Goal: Information Seeking & Learning: Learn about a topic

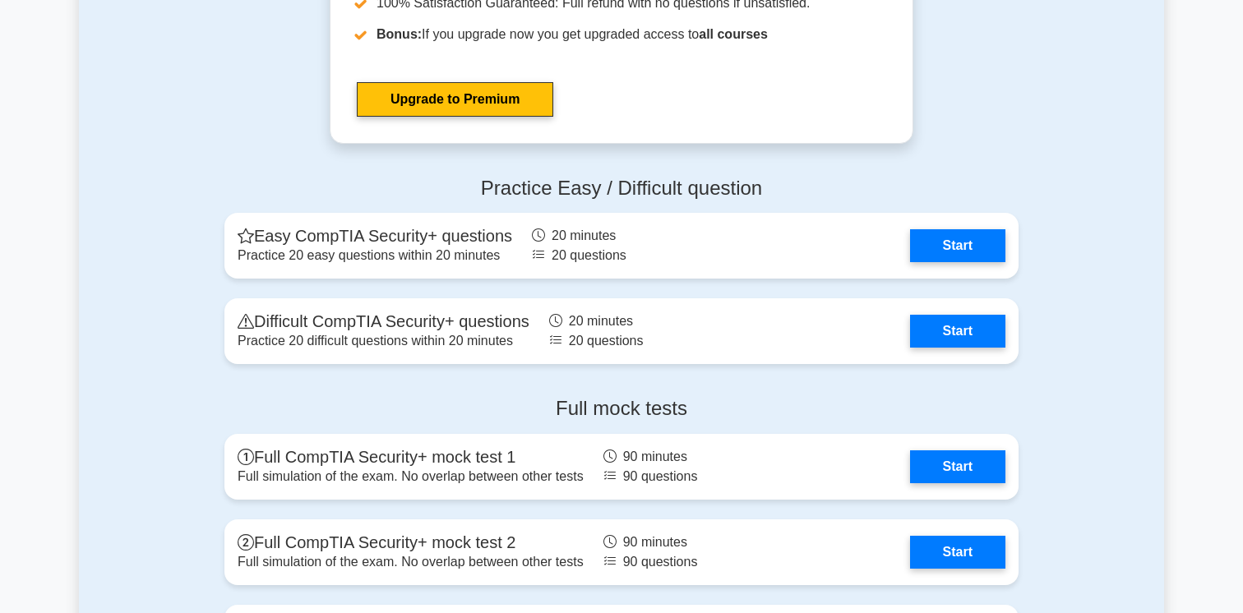
scroll to position [3103, 0]
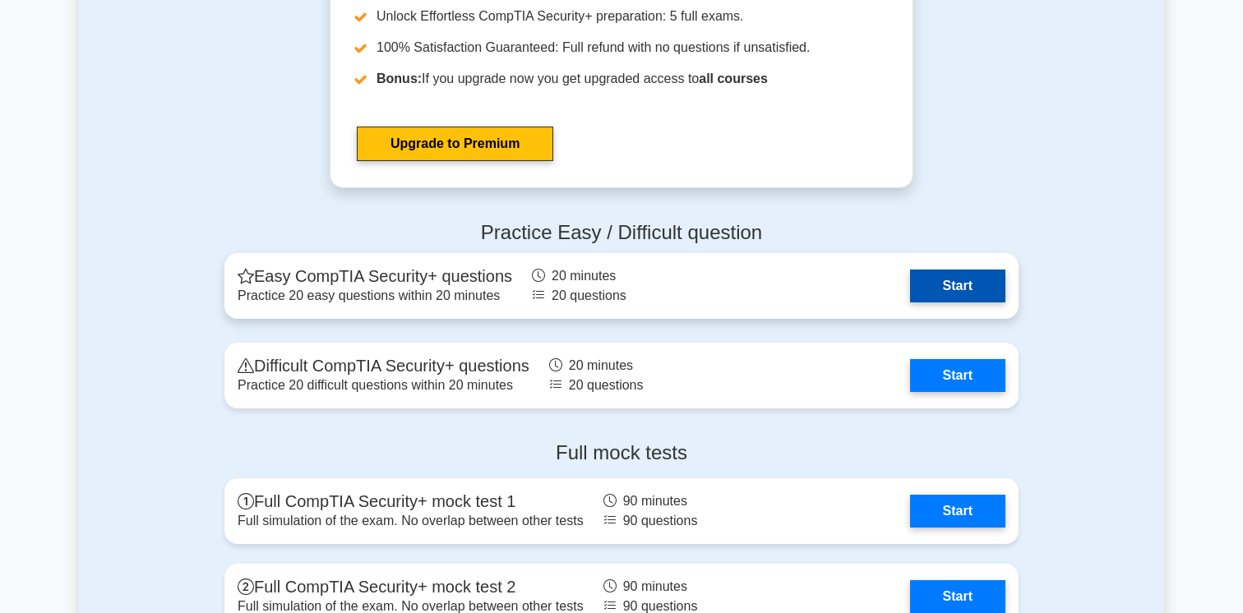
click at [960, 280] on link "Start" at bounding box center [957, 286] width 95 height 33
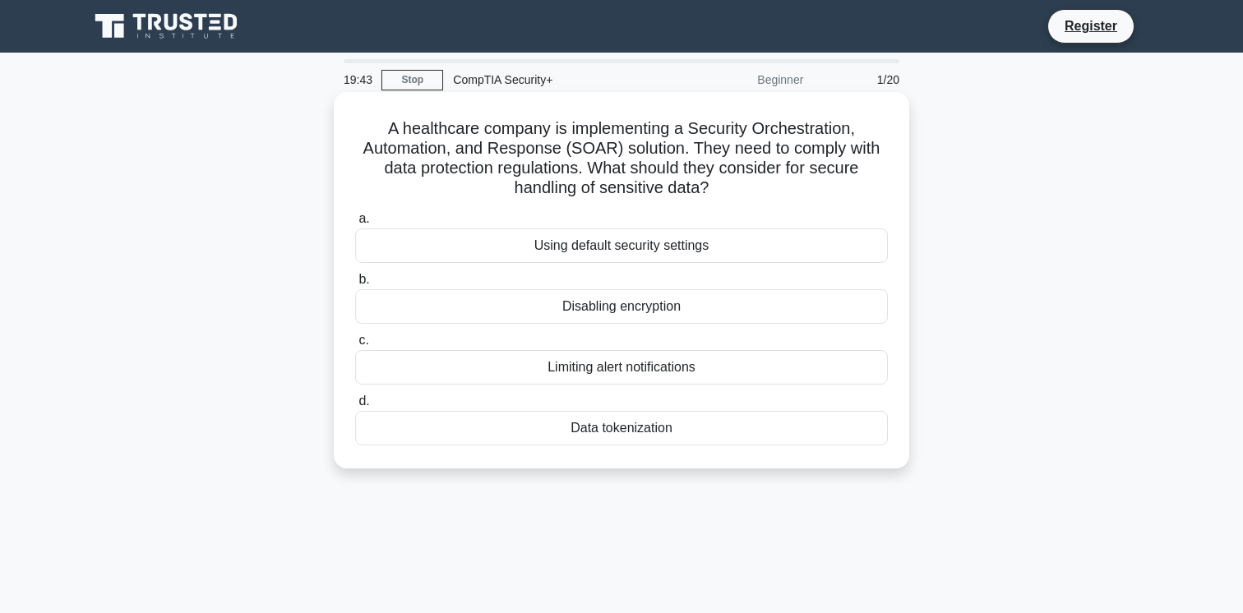
click at [596, 388] on div "a. Using default security settings b. Disabling encryption c. d." at bounding box center [621, 327] width 552 height 243
click at [597, 430] on div "Data tokenization" at bounding box center [621, 428] width 533 height 35
click at [355, 407] on input "d. Data tokenization" at bounding box center [355, 401] width 0 height 11
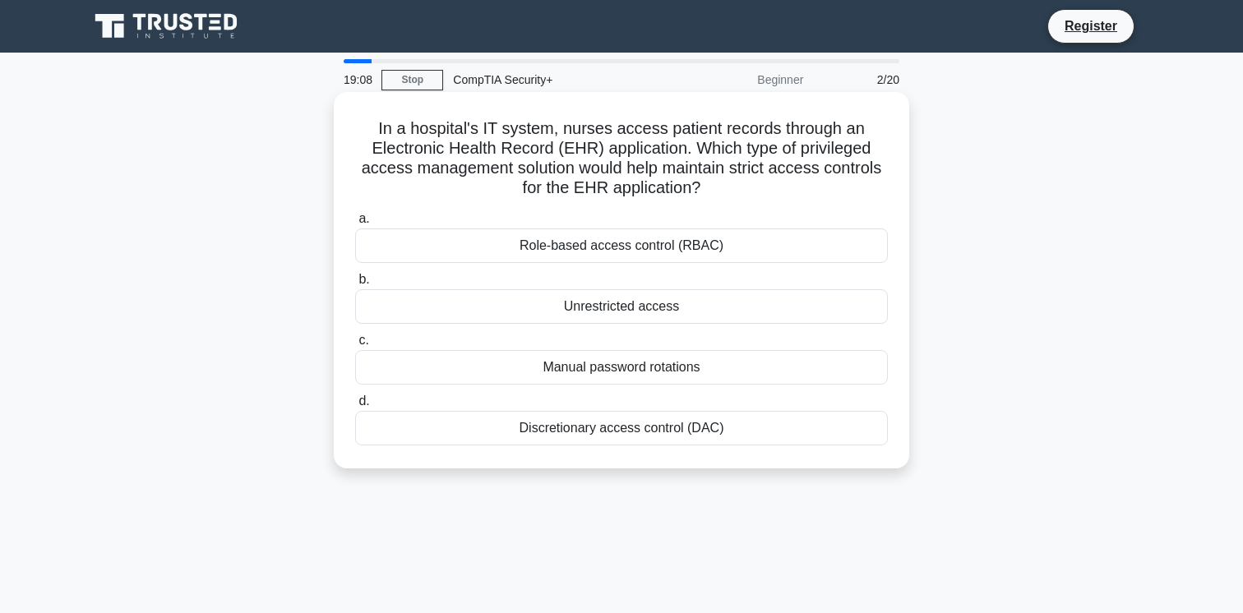
click at [682, 250] on div "Role-based access control (RBAC)" at bounding box center [621, 246] width 533 height 35
click at [355, 224] on input "a. Role-based access control (RBAC)" at bounding box center [355, 219] width 0 height 11
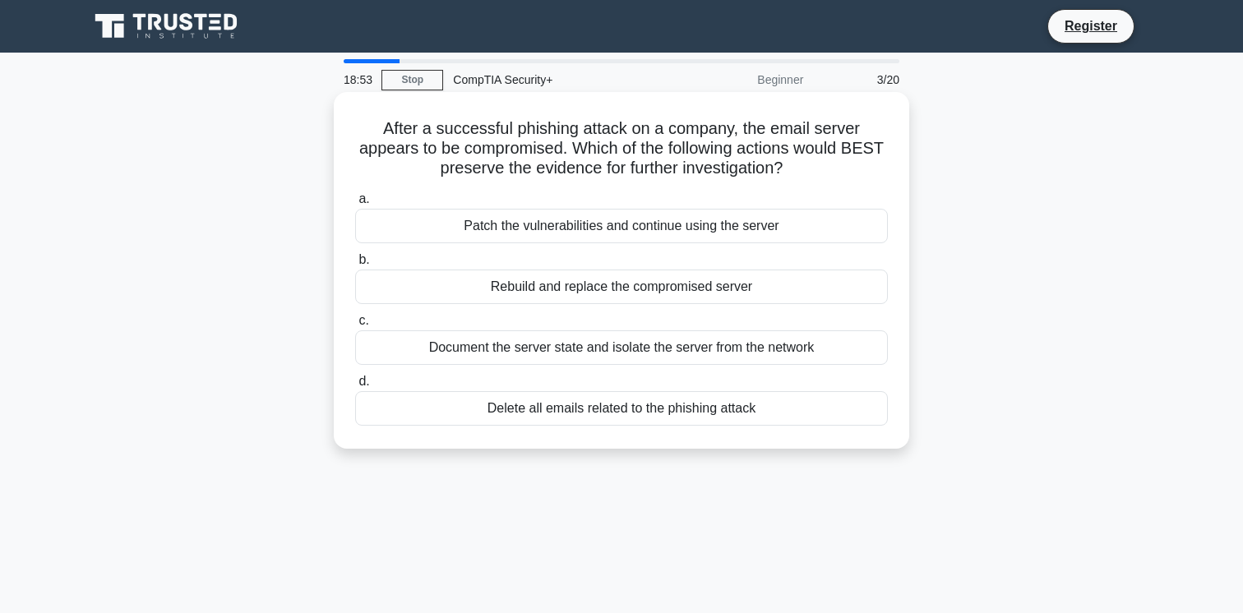
click at [664, 349] on div "Document the server state and isolate the server from the network" at bounding box center [621, 347] width 533 height 35
click at [355, 326] on input "c. Document the server state and isolate the server from the network" at bounding box center [355, 321] width 0 height 11
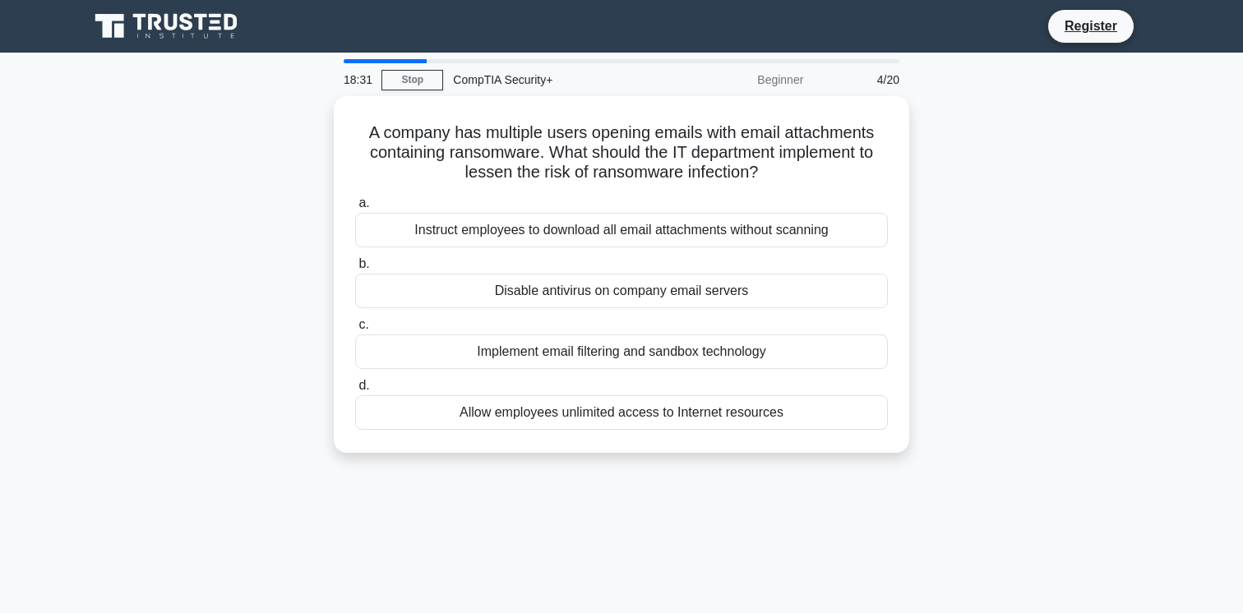
click at [664, 349] on div "Implement email filtering and sandbox technology" at bounding box center [621, 352] width 533 height 35
click at [355, 330] on input "c. Implement email filtering and sandbox technology" at bounding box center [355, 325] width 0 height 11
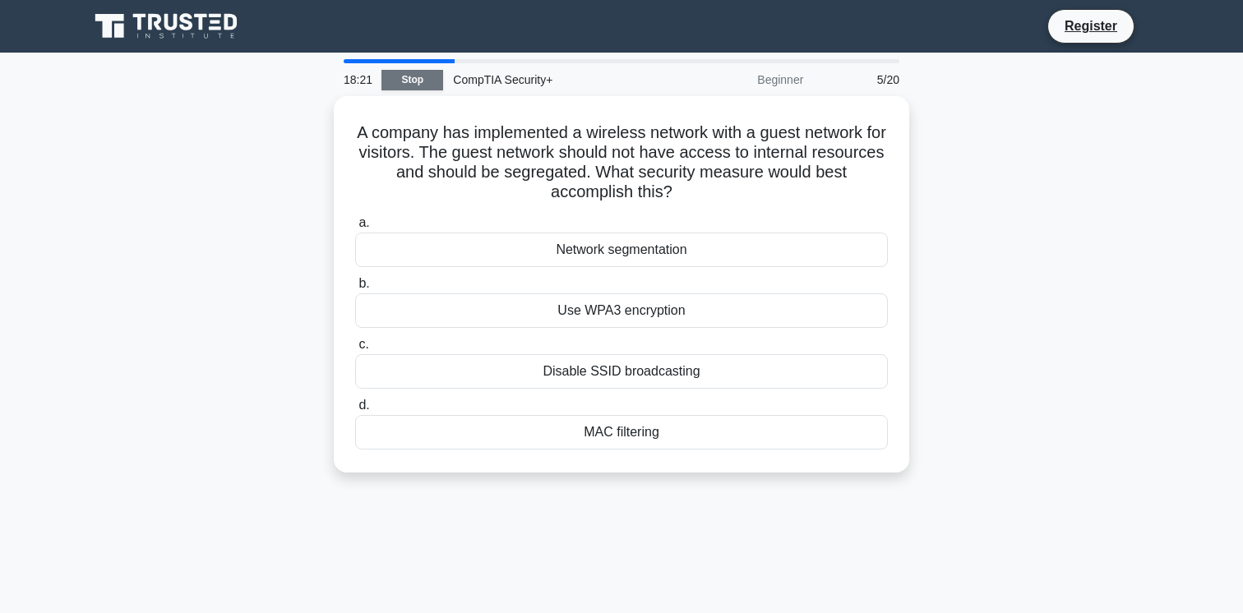
click at [418, 79] on link "Stop" at bounding box center [412, 80] width 62 height 21
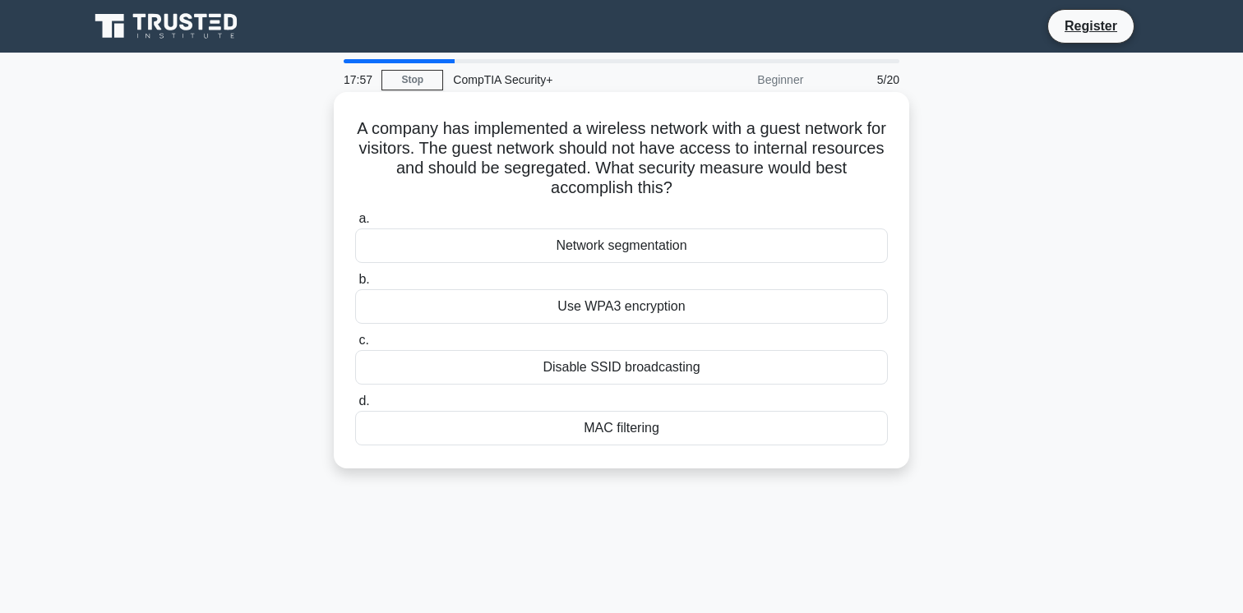
click at [636, 243] on div "Network segmentation" at bounding box center [621, 246] width 533 height 35
click at [355, 224] on input "a. Network segmentation" at bounding box center [355, 219] width 0 height 11
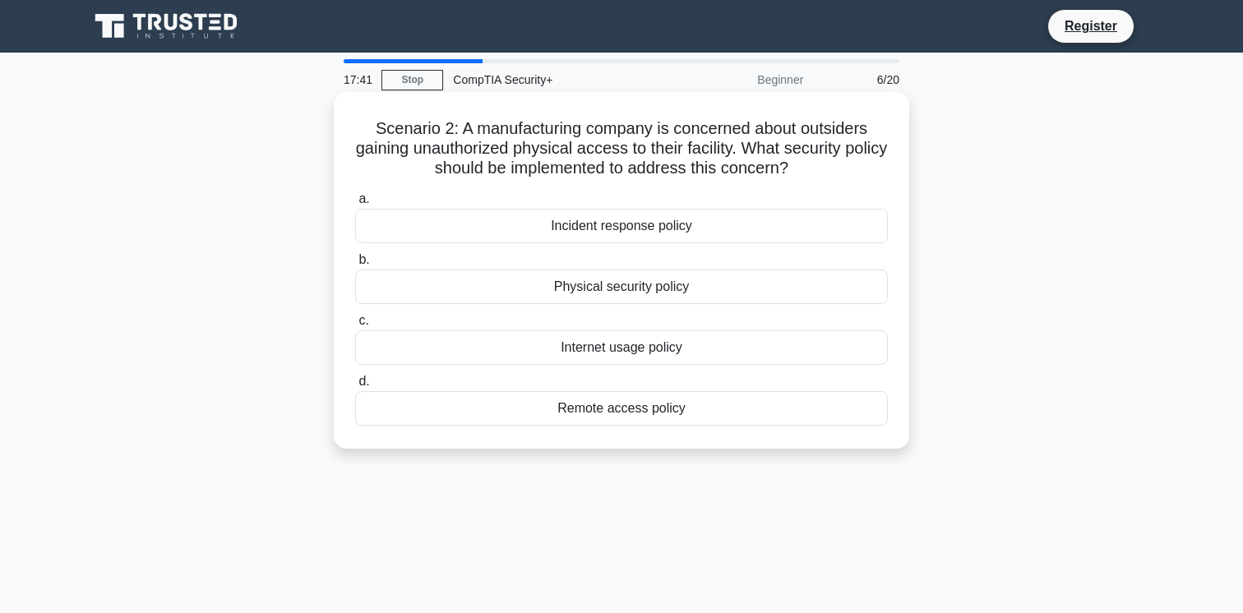
click at [629, 290] on div "Physical security policy" at bounding box center [621, 287] width 533 height 35
click at [355, 266] on input "b. Physical security policy" at bounding box center [355, 260] width 0 height 11
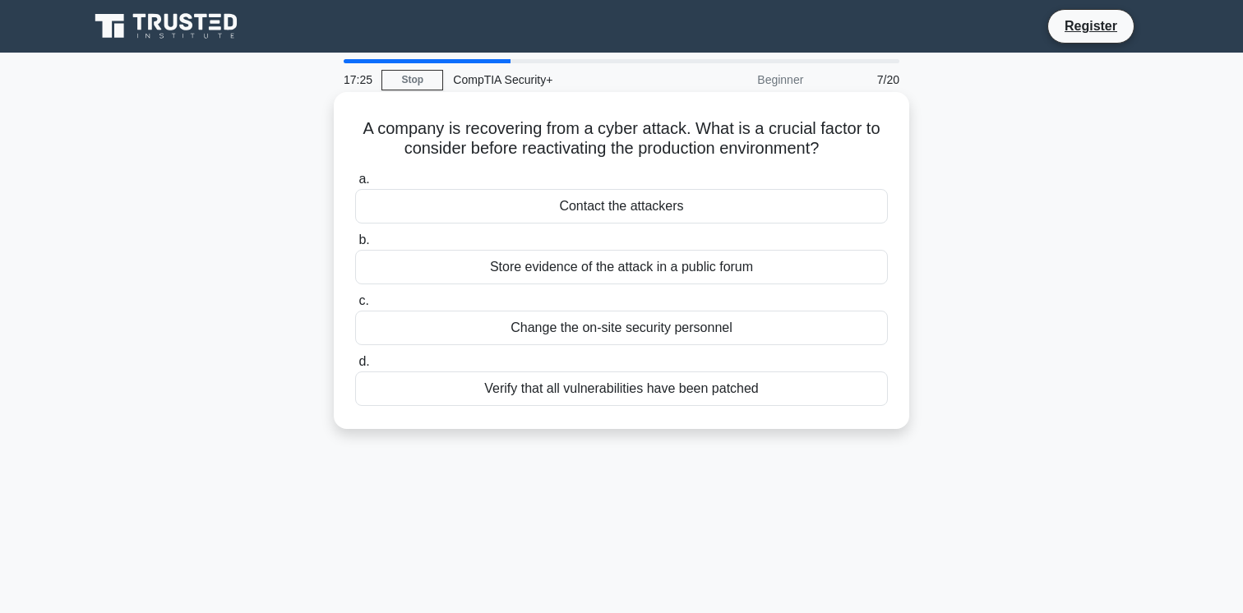
click at [622, 387] on div "Verify that all vulnerabilities have been patched" at bounding box center [621, 389] width 533 height 35
click at [355, 367] on input "d. Verify that all vulnerabilities have been patched" at bounding box center [355, 362] width 0 height 11
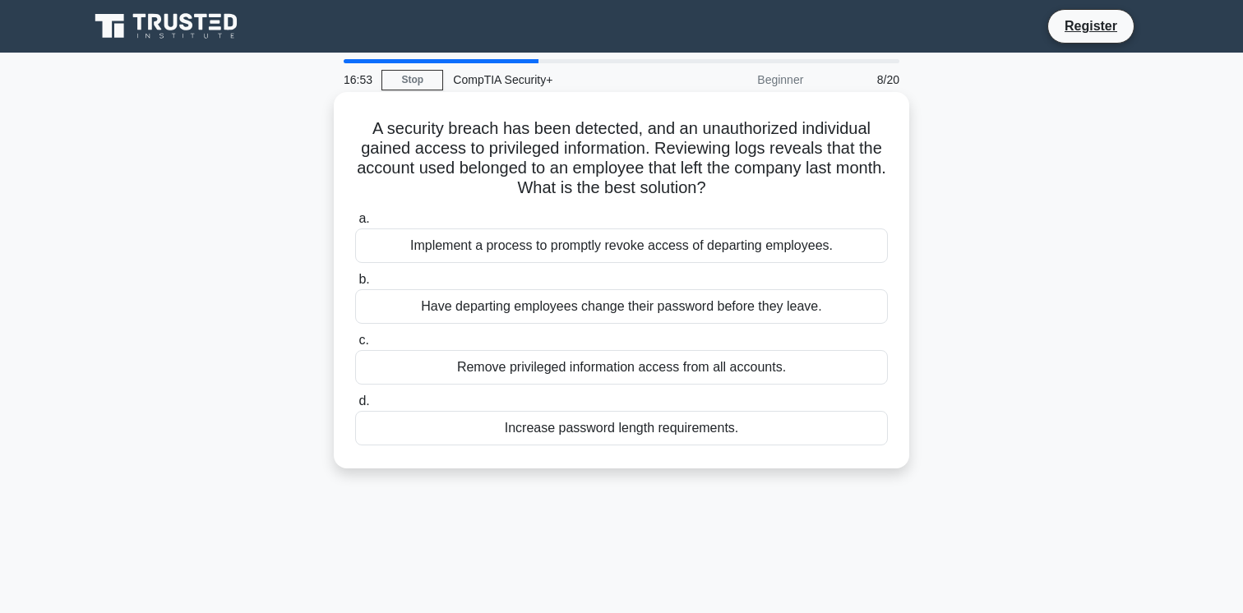
click at [615, 247] on div "Implement a process to promptly revoke access of departing employees." at bounding box center [621, 246] width 533 height 35
click at [355, 224] on input "a. Implement a process to promptly revoke access of departing employees." at bounding box center [355, 219] width 0 height 11
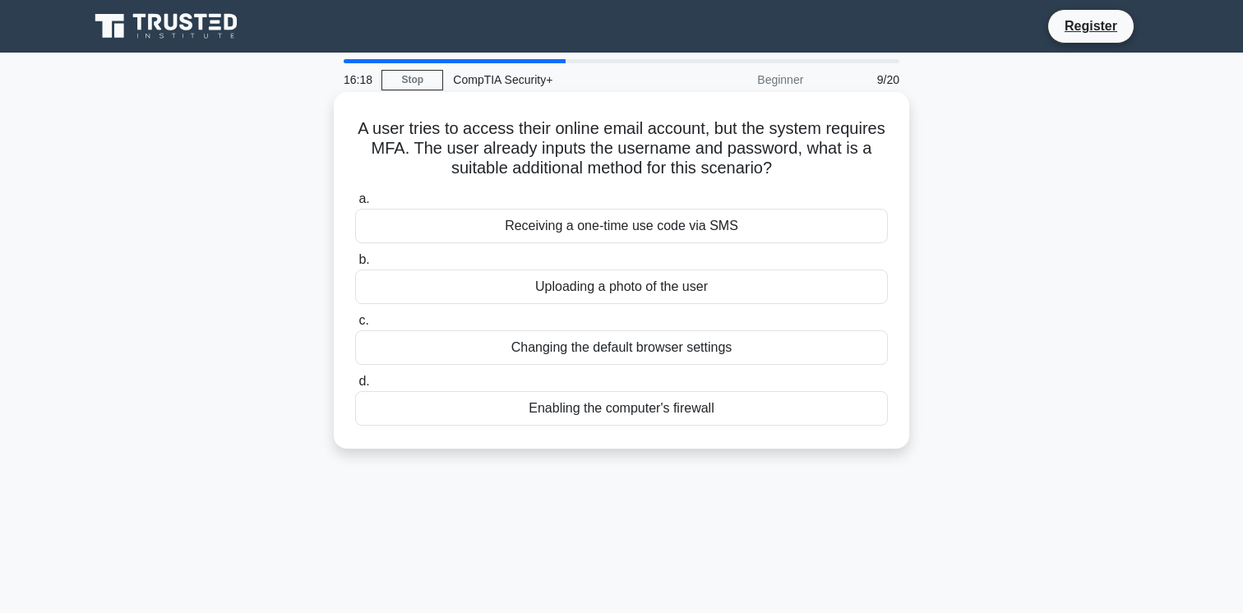
click at [628, 220] on div "Receiving a one-time use code via SMS" at bounding box center [621, 226] width 533 height 35
click at [355, 205] on input "a. Receiving a one-time use code via SMS" at bounding box center [355, 199] width 0 height 11
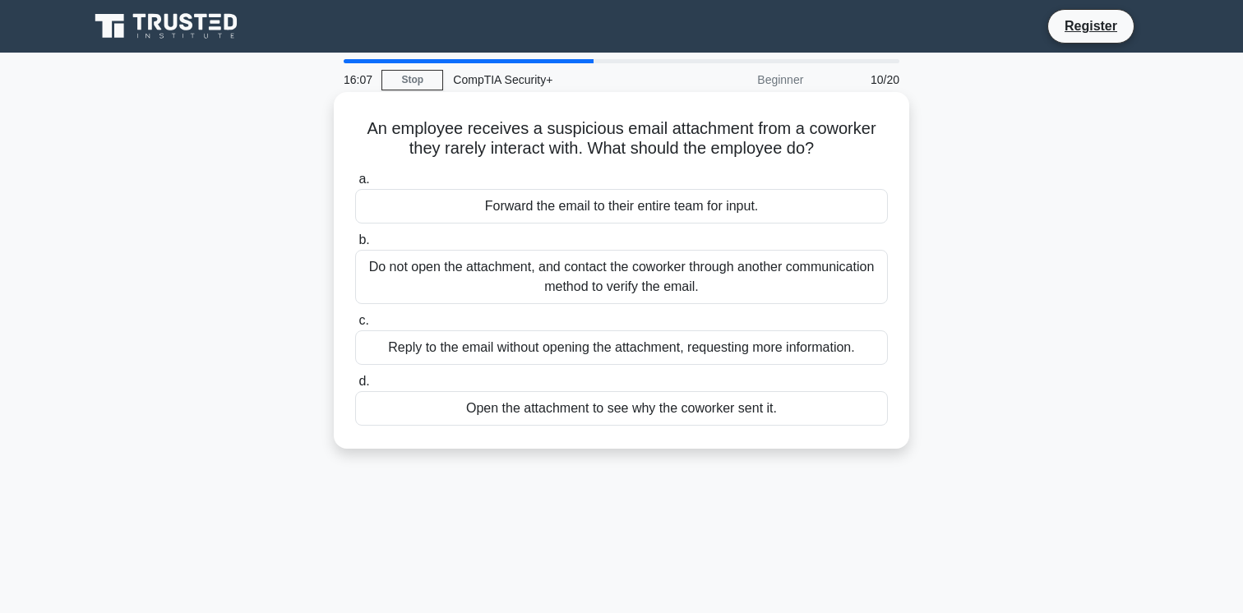
click at [615, 282] on div "Do not open the attachment, and contact the coworker through another communicat…" at bounding box center [621, 277] width 533 height 54
click at [355, 246] on input "b. Do not open the attachment, and contact the coworker through another communi…" at bounding box center [355, 240] width 0 height 11
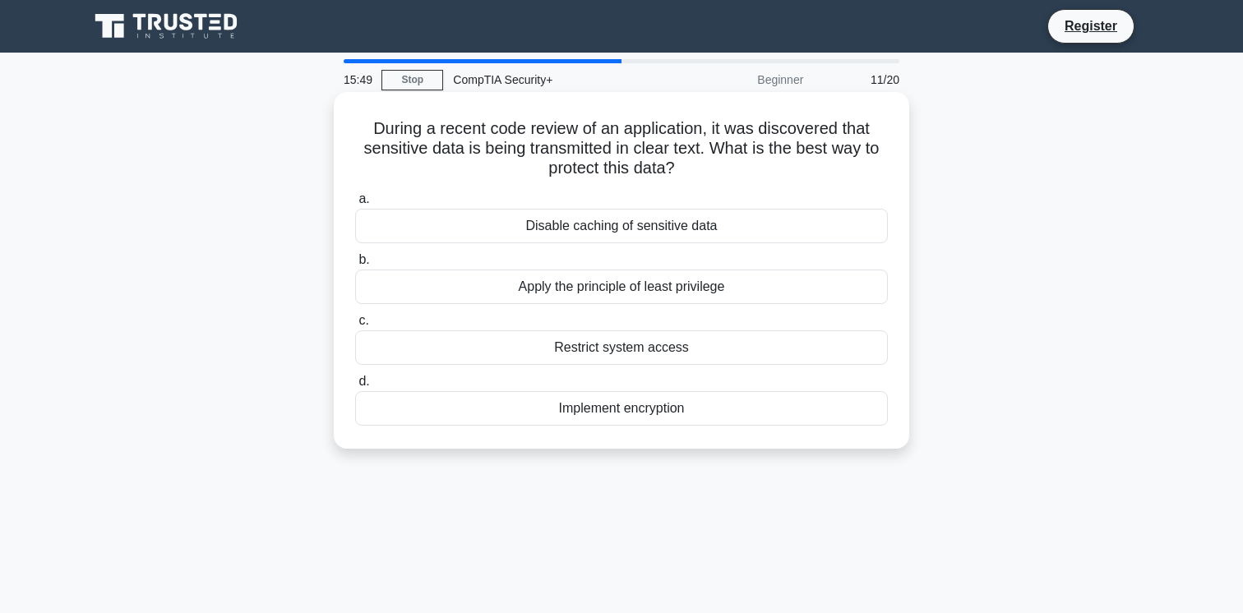
click at [613, 404] on div "Implement encryption" at bounding box center [621, 408] width 533 height 35
click at [355, 387] on input "d. Implement encryption" at bounding box center [355, 382] width 0 height 11
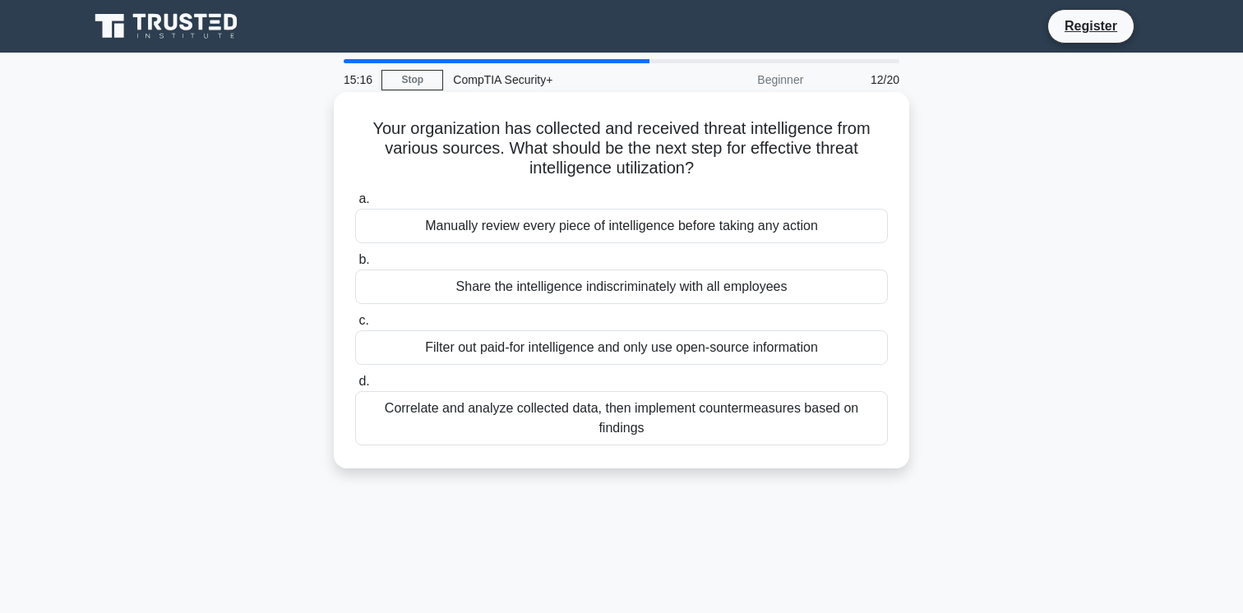
click at [617, 423] on div "Correlate and analyze collected data, then implement countermeasures based on f…" at bounding box center [621, 418] width 533 height 54
click at [355, 387] on input "d. Correlate and analyze collected data, then implement countermeasures based o…" at bounding box center [355, 382] width 0 height 11
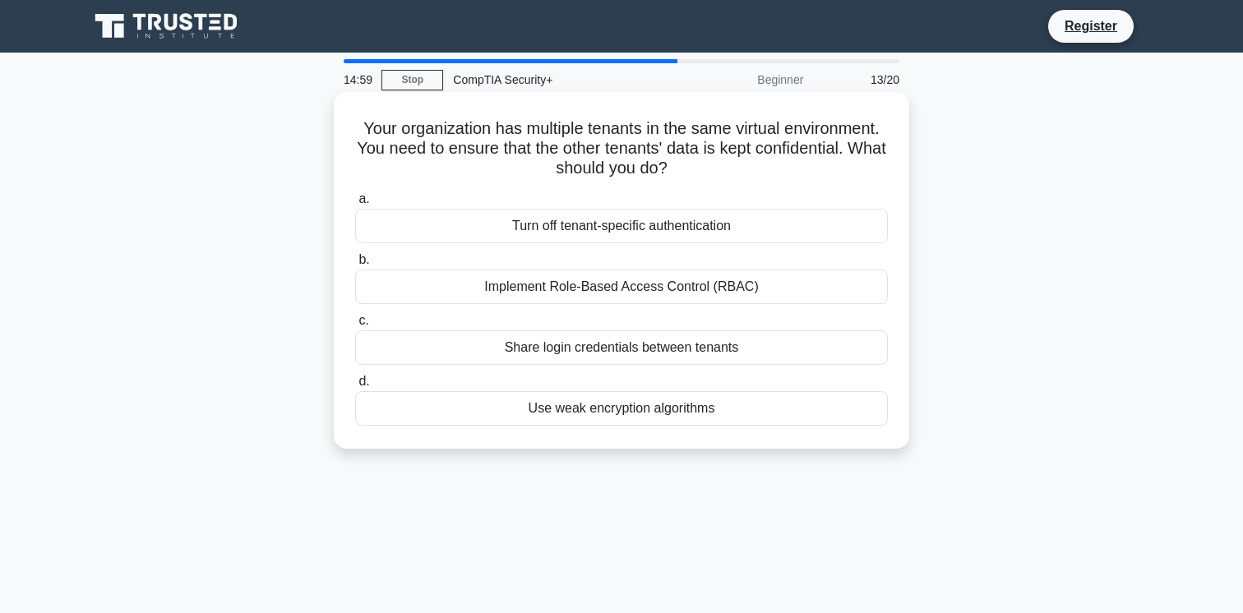
click at [637, 289] on div "Implement Role-Based Access Control (RBAC)" at bounding box center [621, 287] width 533 height 35
click at [355, 266] on input "b. Implement Role-Based Access Control (RBAC)" at bounding box center [355, 260] width 0 height 11
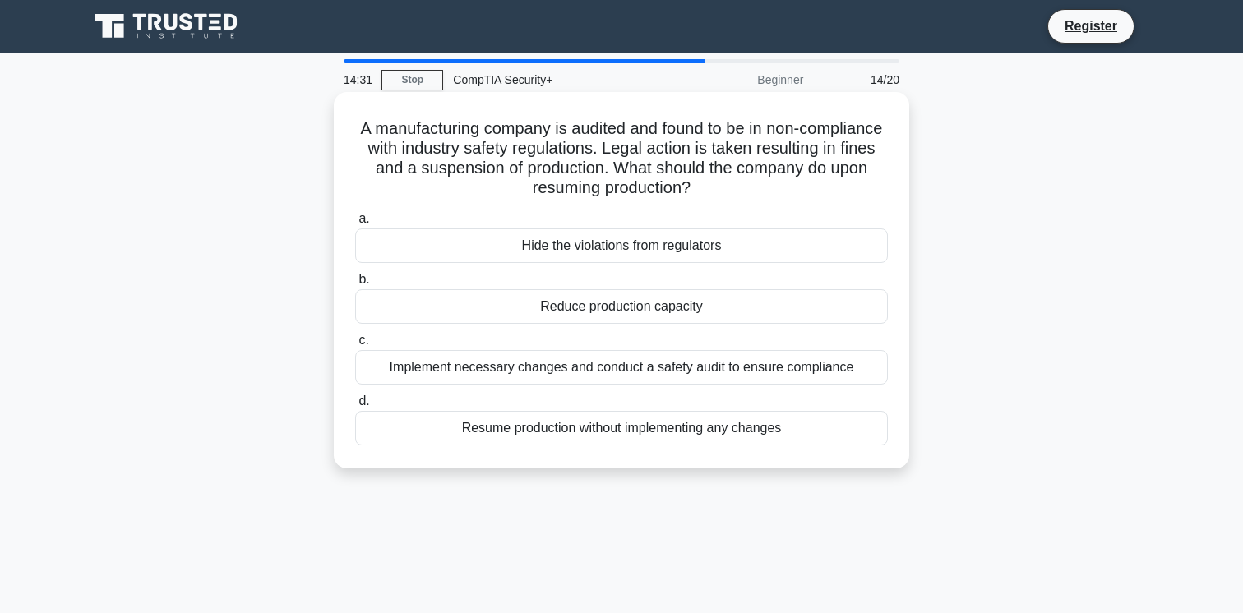
click at [612, 365] on div "Implement necessary changes and conduct a safety audit to ensure compliance" at bounding box center [621, 367] width 533 height 35
click at [355, 346] on input "c. Implement necessary changes and conduct a safety audit to ensure compliance" at bounding box center [355, 340] width 0 height 11
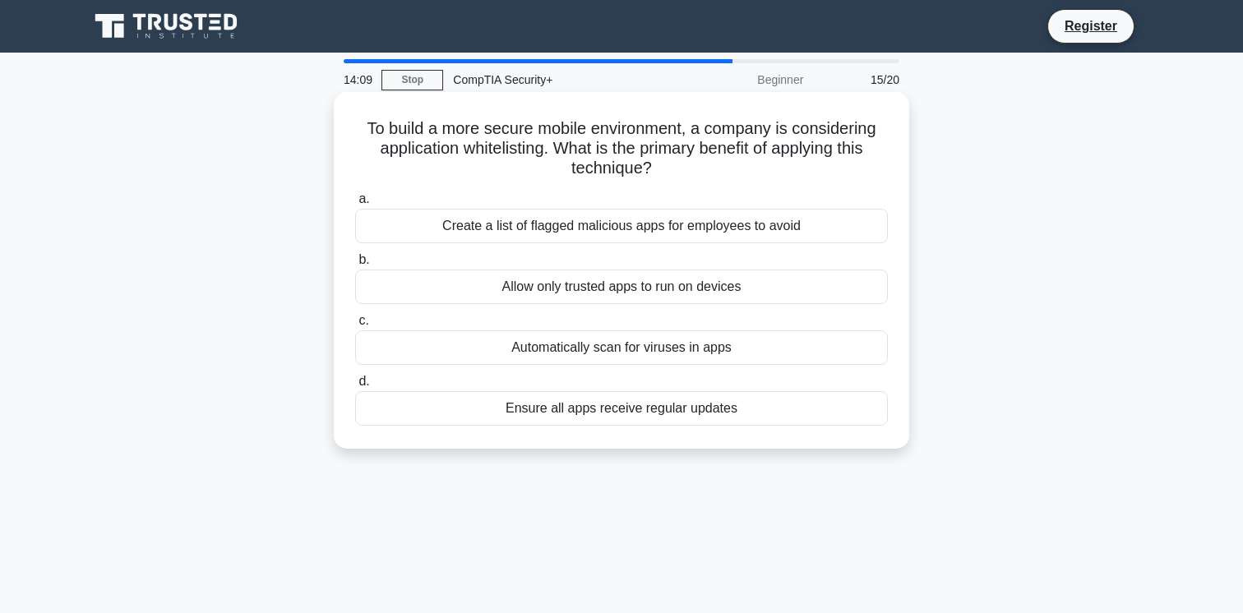
click at [645, 283] on div "Allow only trusted apps to run on devices" at bounding box center [621, 287] width 533 height 35
click at [355, 266] on input "b. Allow only trusted apps to run on devices" at bounding box center [355, 260] width 0 height 11
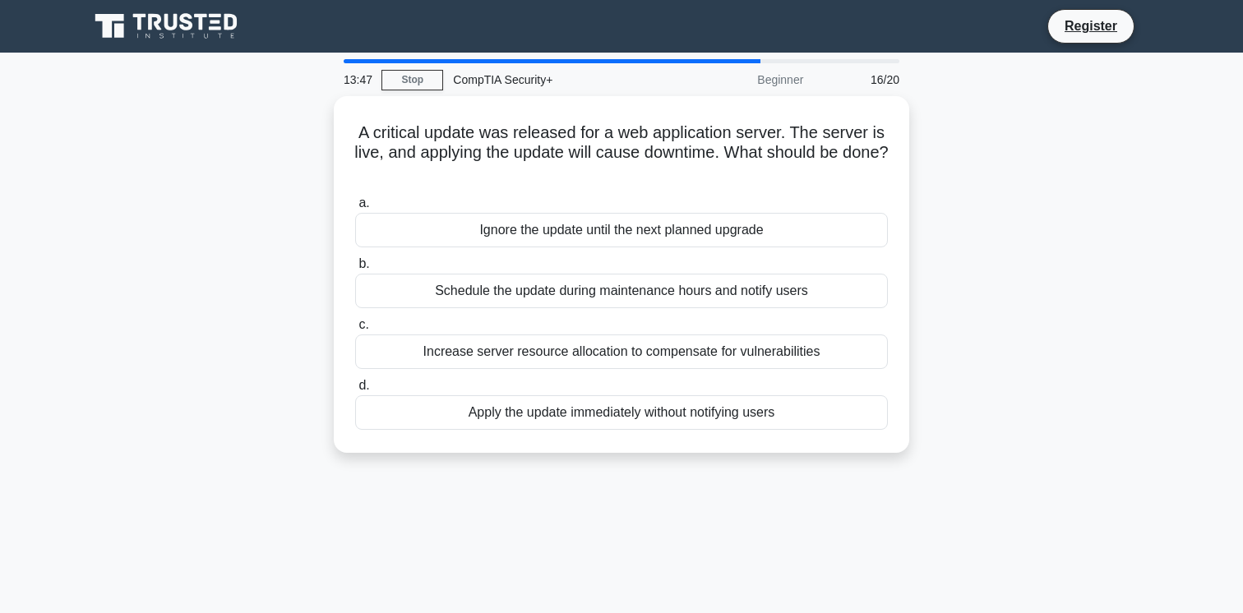
click at [645, 283] on div "Schedule the update during maintenance hours and notify users" at bounding box center [621, 291] width 533 height 35
click at [355, 270] on input "b. Schedule the update during maintenance hours and notify users" at bounding box center [355, 264] width 0 height 11
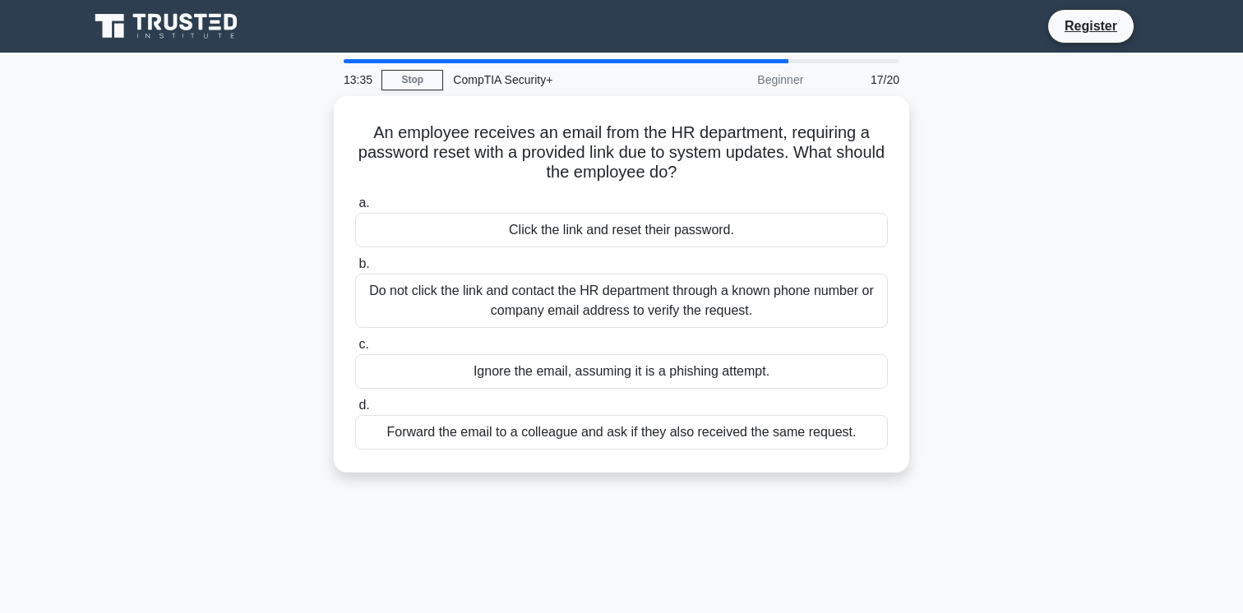
click at [645, 283] on div "Do not click the link and contact the HR department through a known phone numbe…" at bounding box center [621, 301] width 533 height 54
click at [355, 270] on input "b. Do not click the link and contact the HR department through a known phone nu…" at bounding box center [355, 264] width 0 height 11
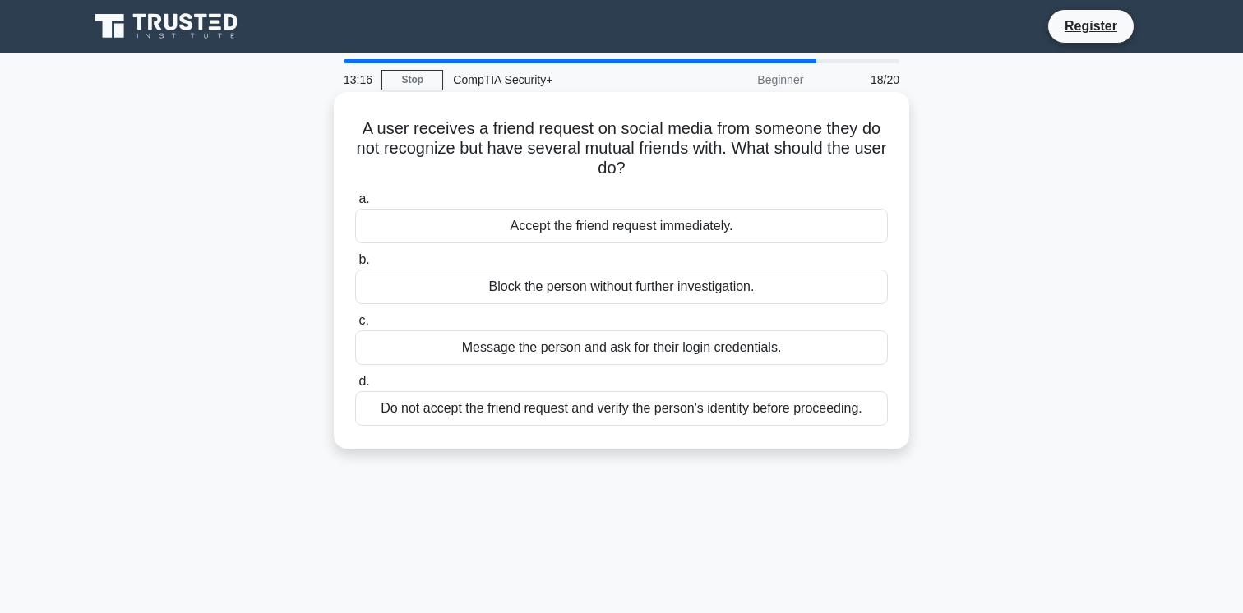
click at [611, 407] on div "Do not accept the friend request and verify the person's identity before procee…" at bounding box center [621, 408] width 533 height 35
click at [355, 387] on input "d. Do not accept the friend request and verify the person's identity before pro…" at bounding box center [355, 382] width 0 height 11
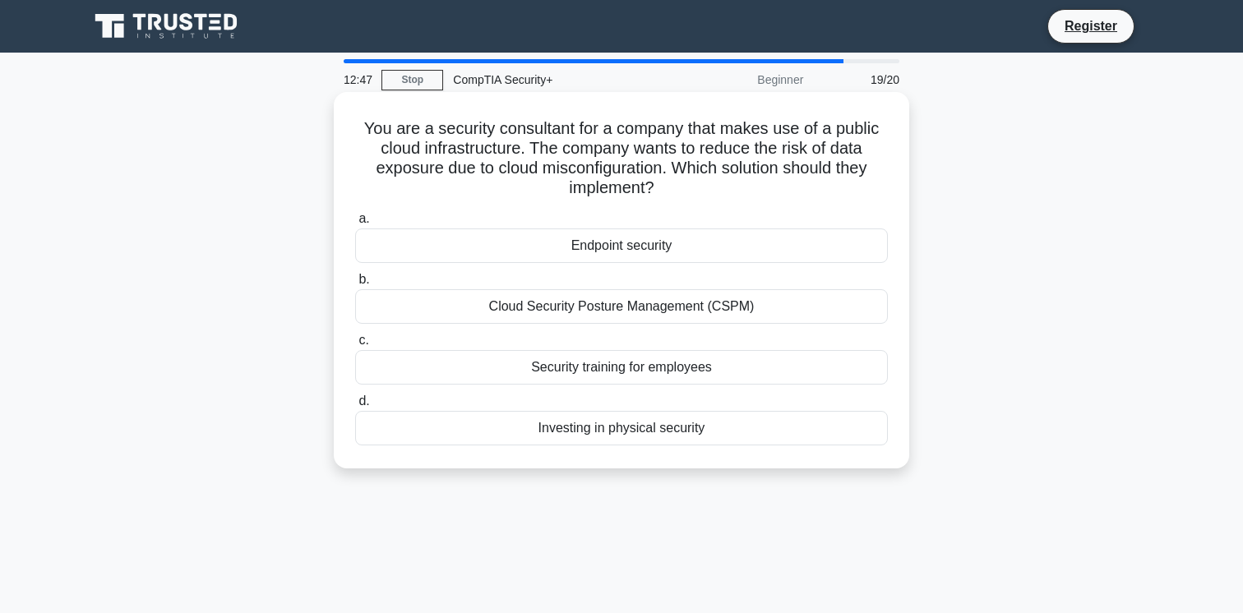
click at [650, 304] on div "Cloud Security Posture Management (CSPM)" at bounding box center [621, 306] width 533 height 35
click at [355, 285] on input "b. Cloud Security Posture Management (CSPM)" at bounding box center [355, 280] width 0 height 11
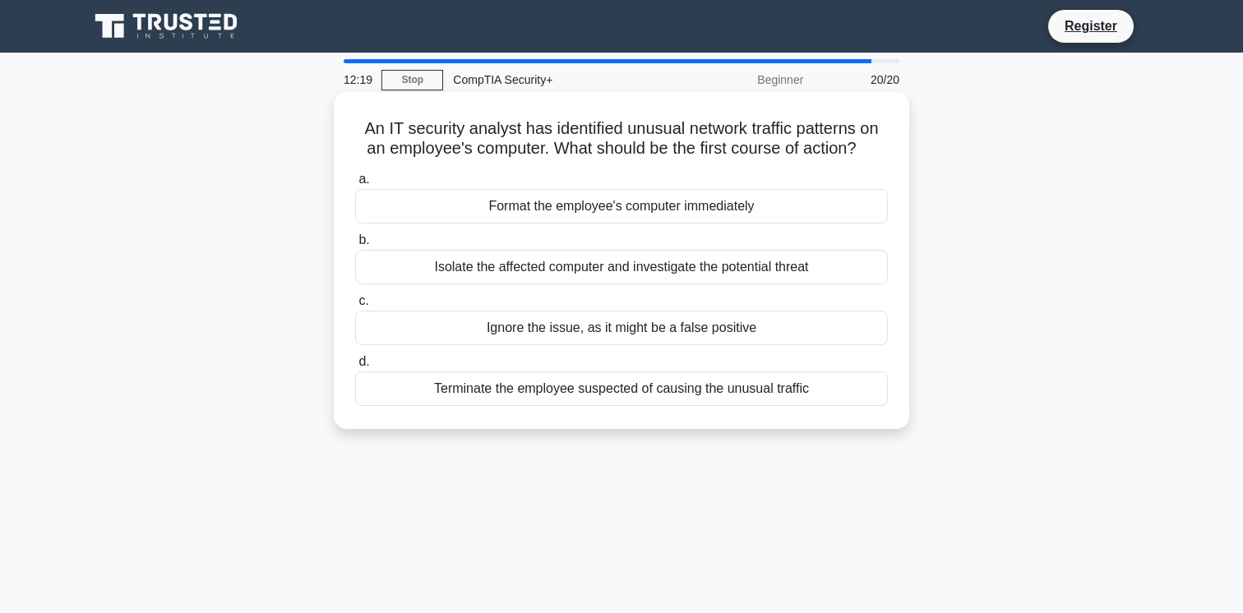
click at [622, 275] on div "Isolate the affected computer and investigate the potential threat" at bounding box center [621, 267] width 533 height 35
click at [355, 246] on input "b. Isolate the affected computer and investigate the potential threat" at bounding box center [355, 240] width 0 height 11
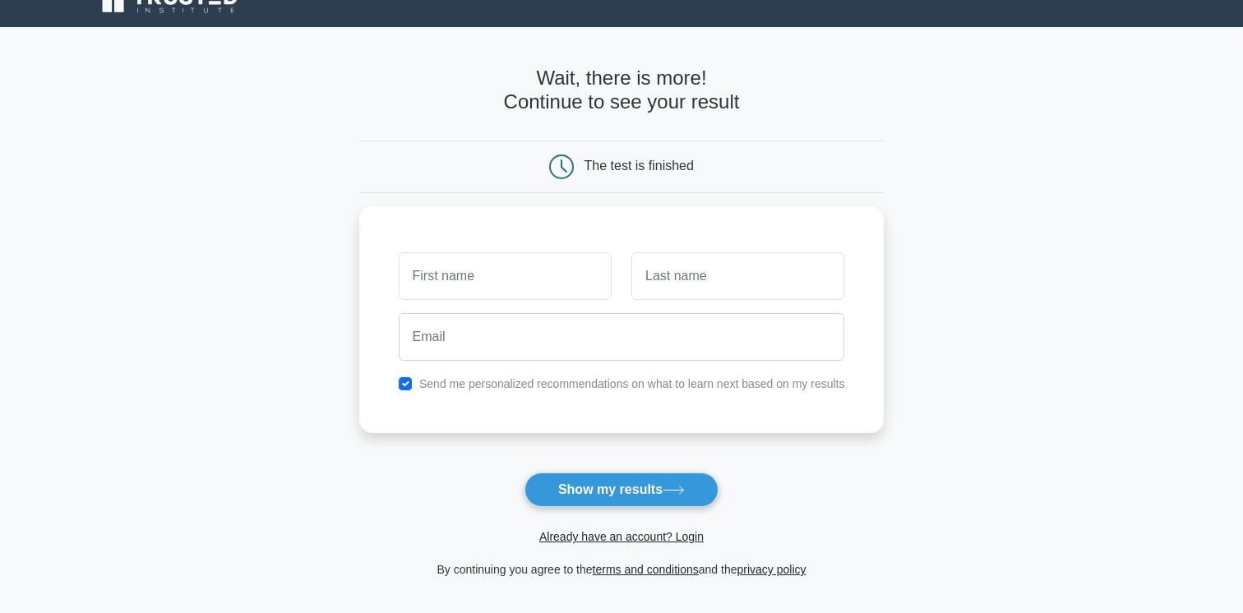
scroll to position [20, 0]
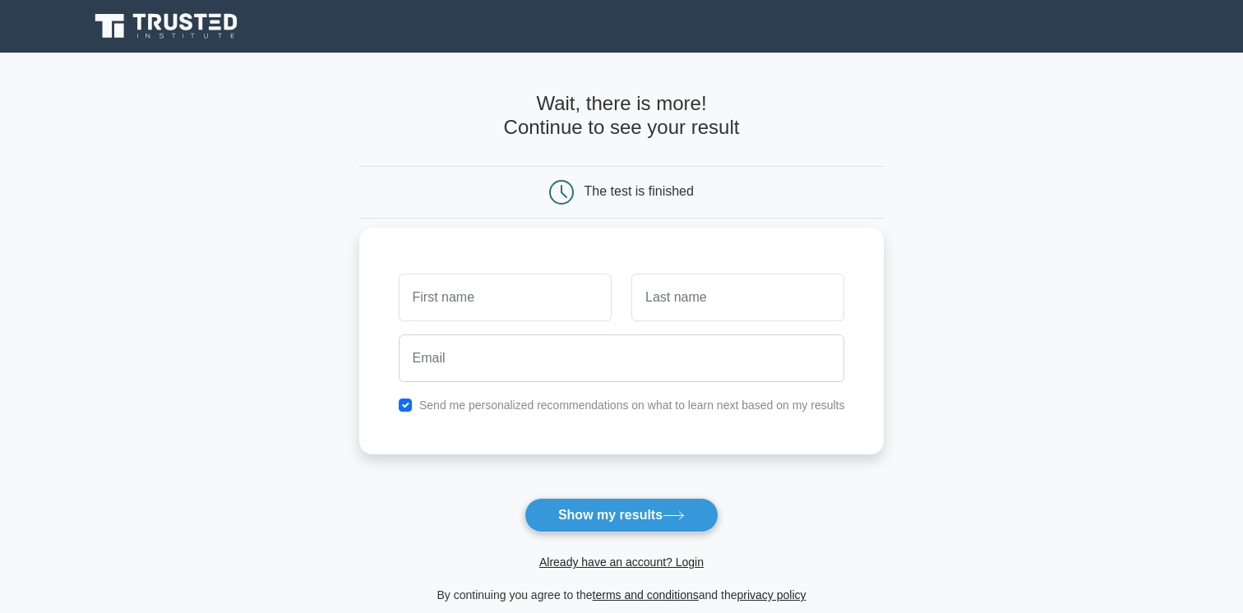
click at [522, 306] on input "text" at bounding box center [505, 298] width 213 height 48
type input "[PERSON_NAME]"
click at [668, 294] on input "text" at bounding box center [737, 298] width 213 height 48
type input "A"
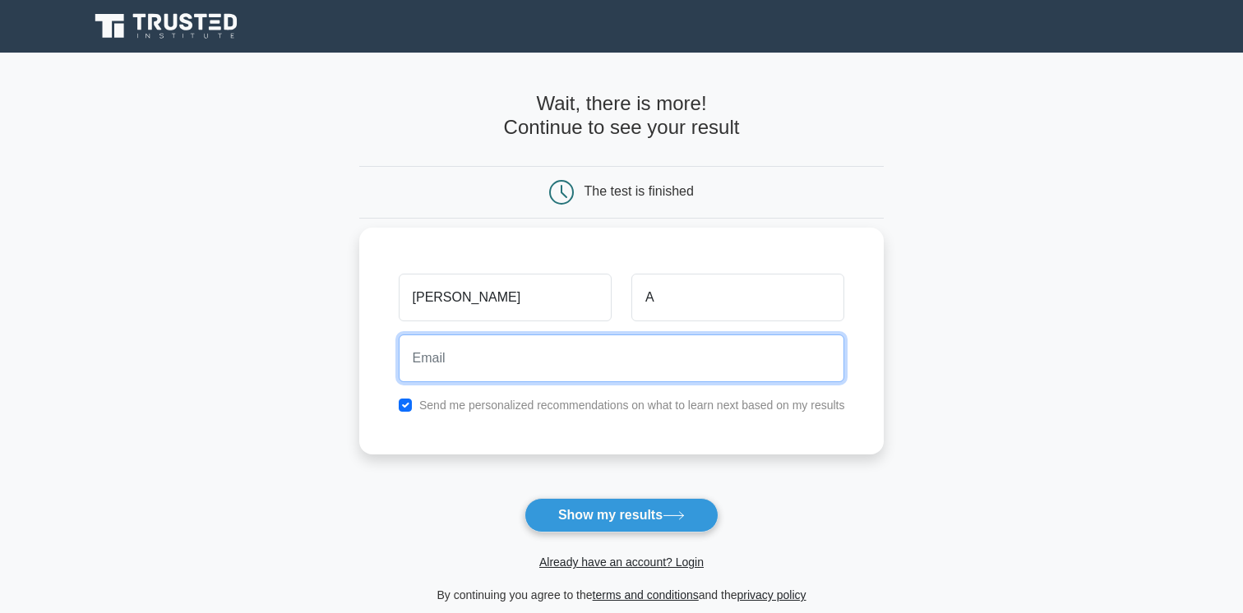
click at [672, 355] on input "email" at bounding box center [622, 359] width 446 height 48
type input "chloearibo92@gmail.com"
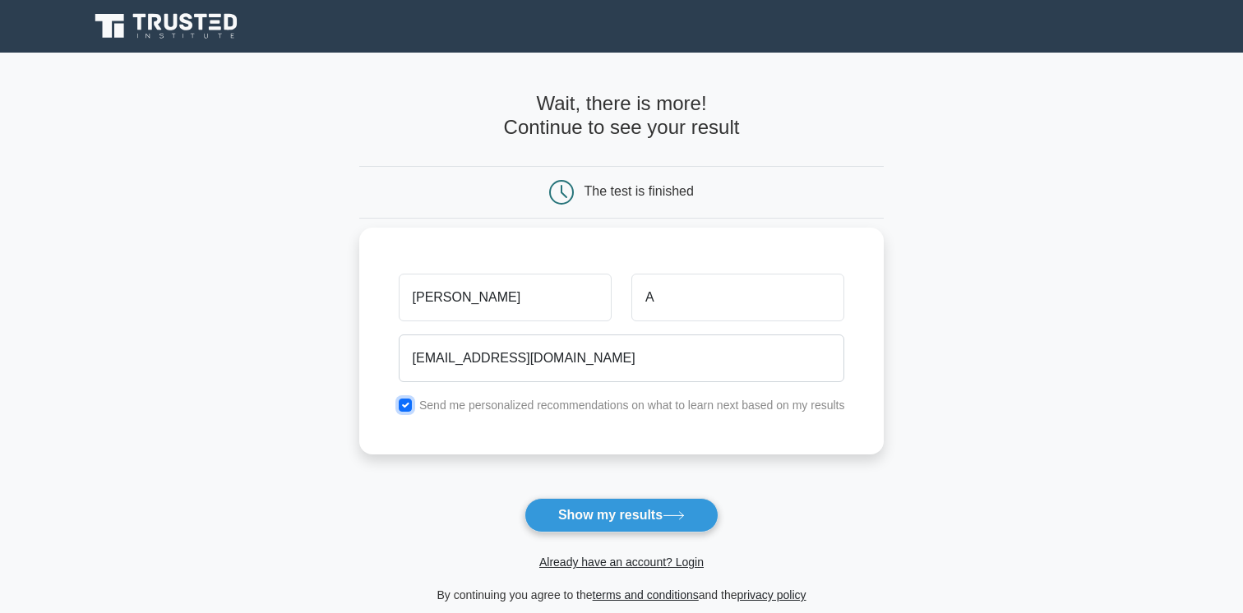
click at [408, 404] on input "checkbox" at bounding box center [405, 405] width 13 height 13
checkbox input "false"
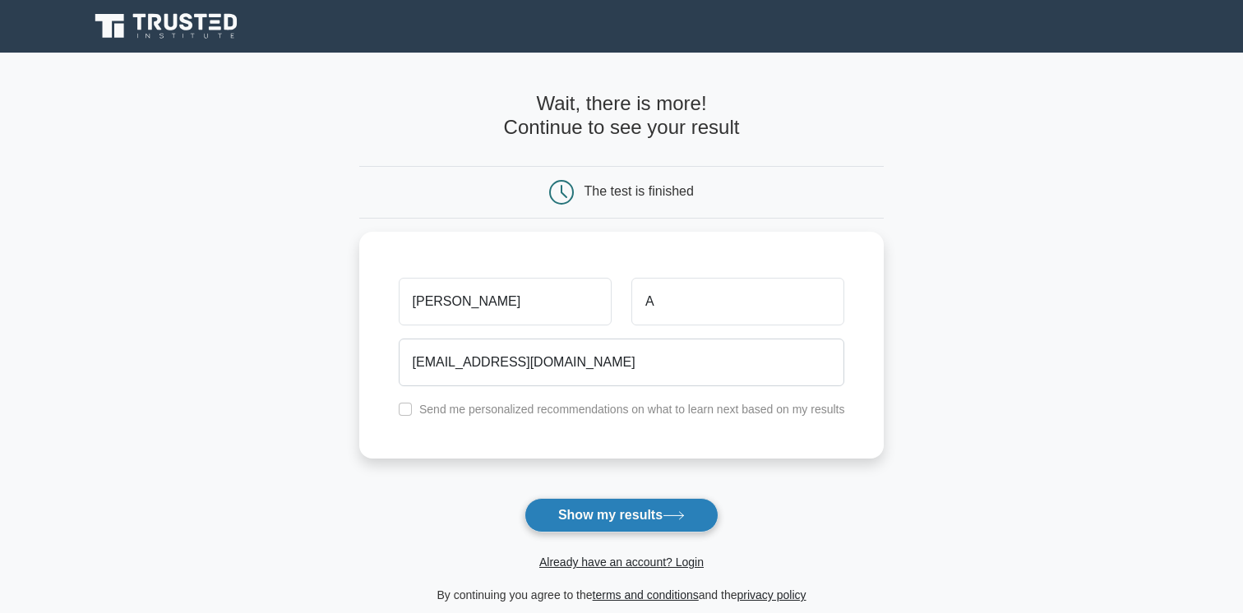
click at [593, 513] on button "Show my results" at bounding box center [622, 515] width 194 height 35
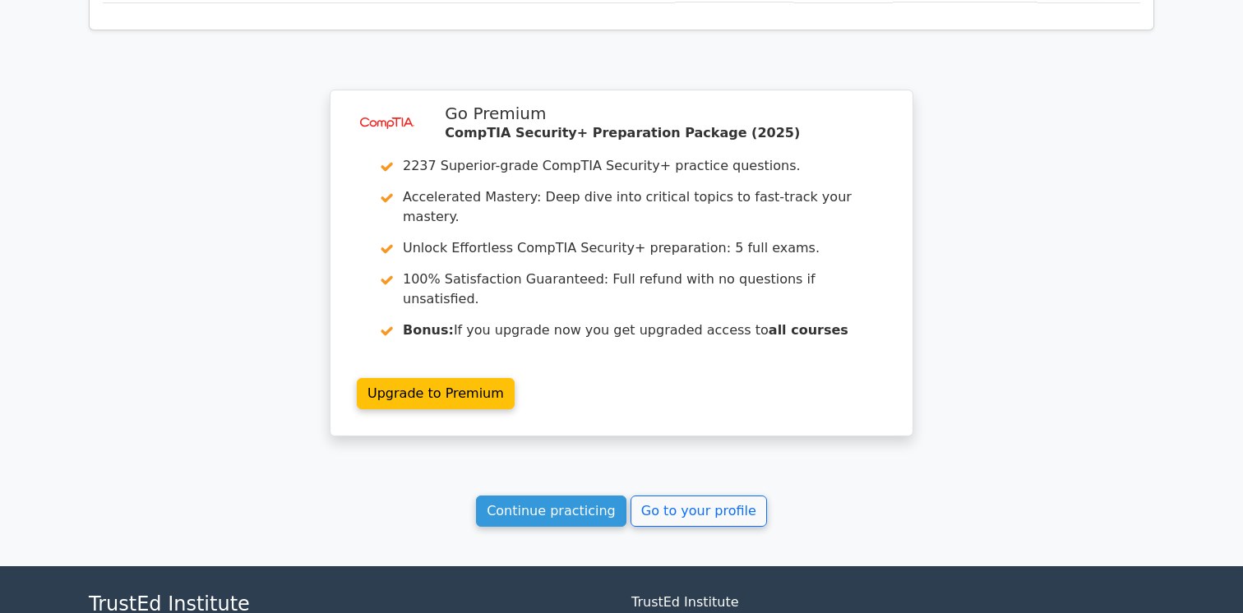
scroll to position [2997, 0]
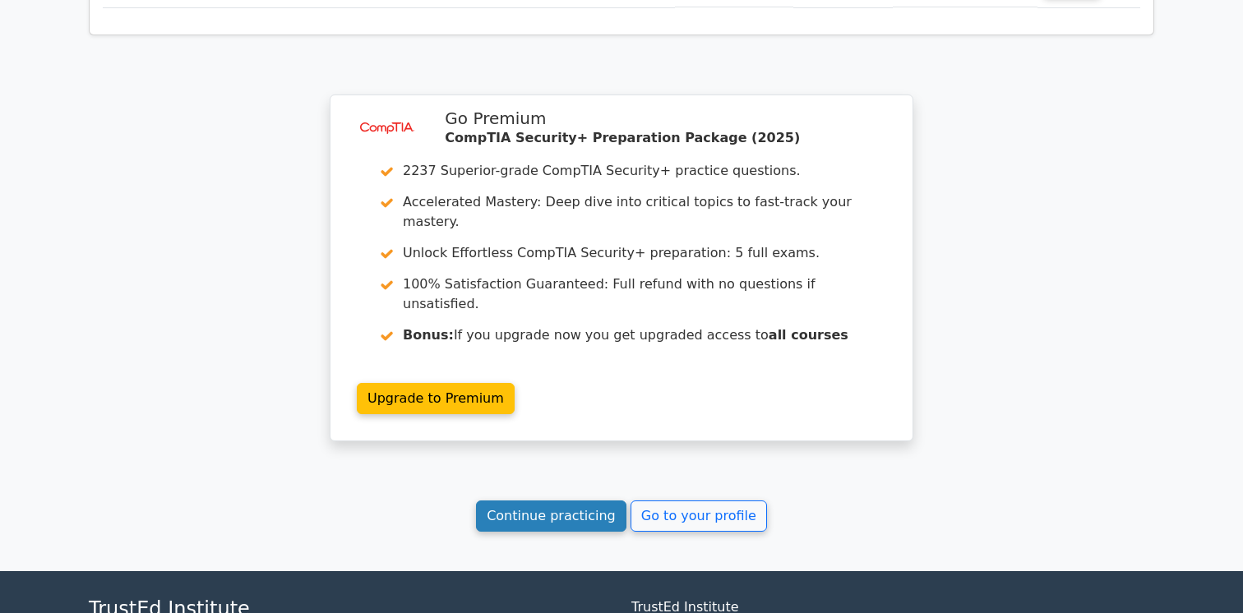
click at [556, 501] on link "Continue practicing" at bounding box center [551, 516] width 150 height 31
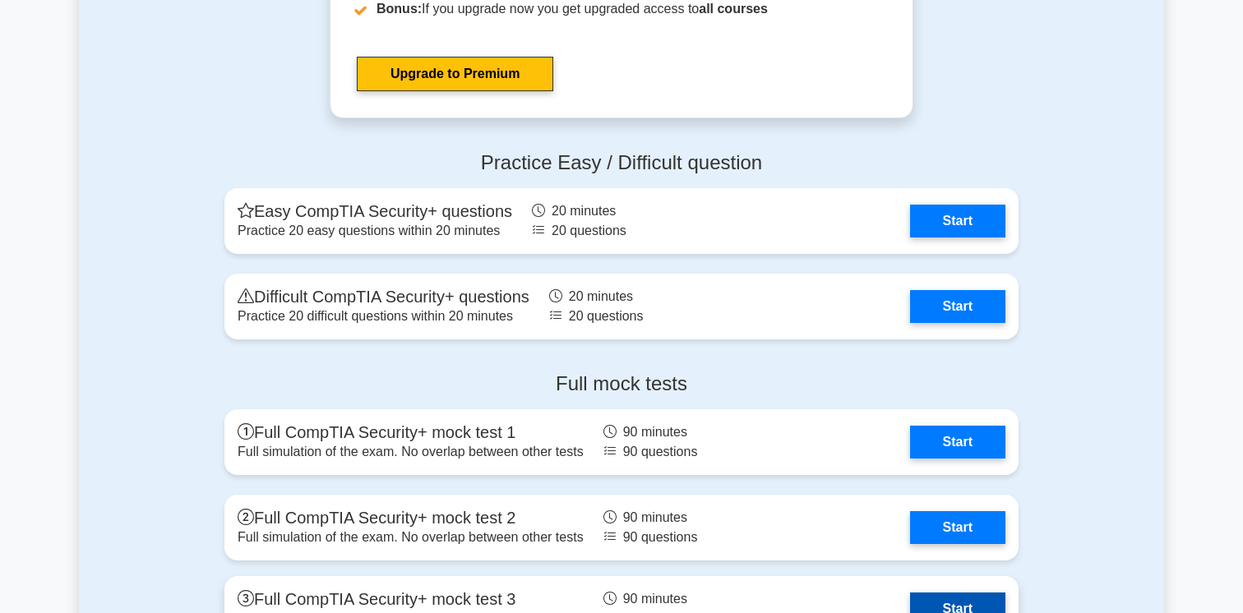
scroll to position [3646, 0]
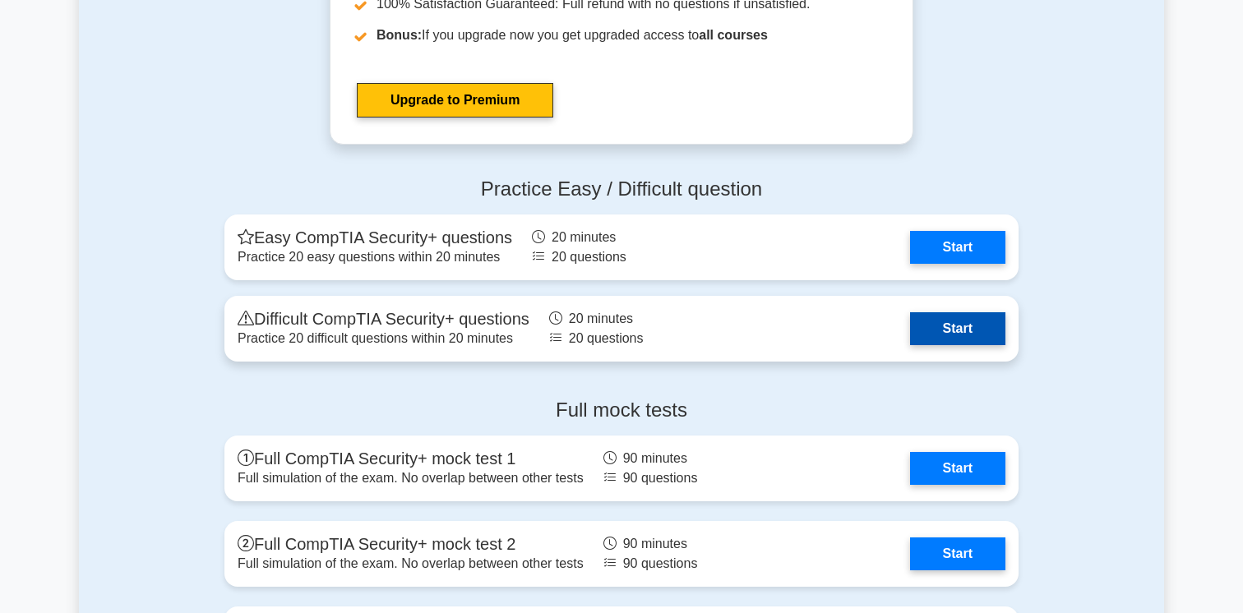
click at [957, 312] on link "Start" at bounding box center [957, 328] width 95 height 33
click at [984, 330] on link "Start" at bounding box center [957, 328] width 95 height 33
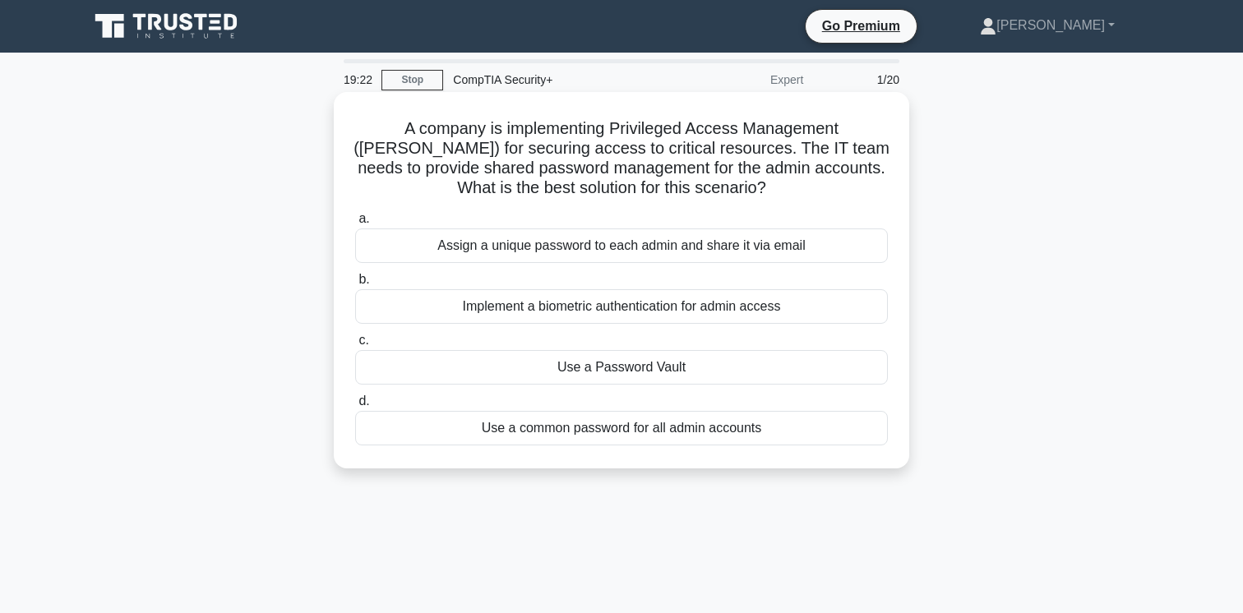
click at [682, 367] on div "Use a Password Vault" at bounding box center [621, 367] width 533 height 35
click at [355, 346] on input "c. Use a Password Vault" at bounding box center [355, 340] width 0 height 11
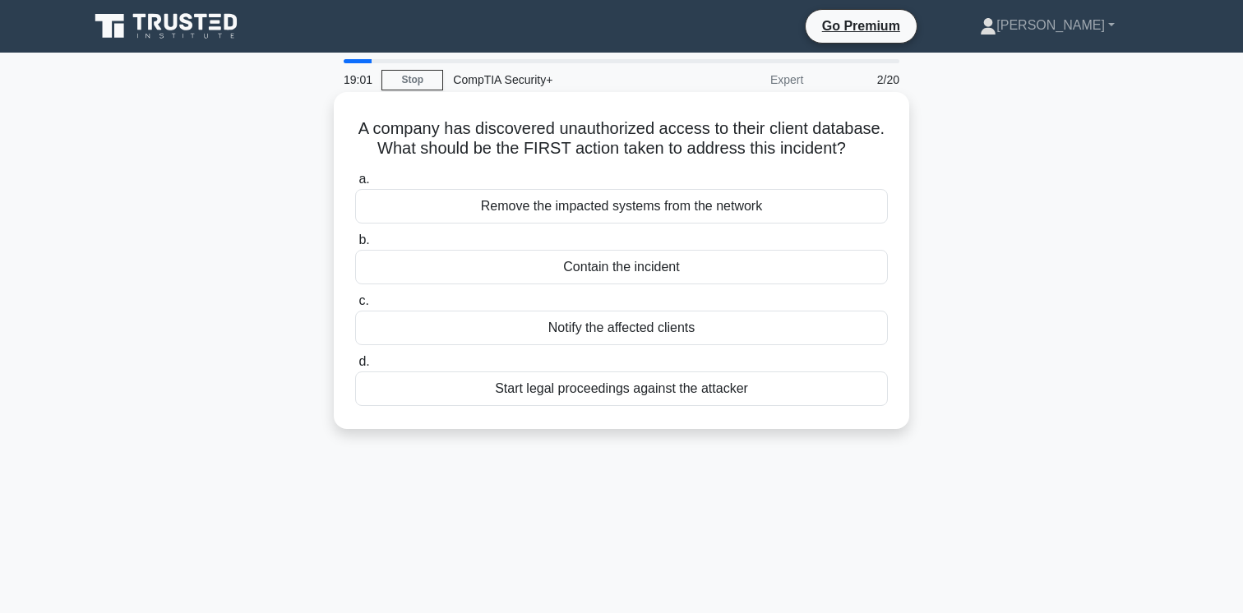
click at [638, 263] on div "Contain the incident" at bounding box center [621, 267] width 533 height 35
click at [355, 246] on input "b. Contain the incident" at bounding box center [355, 240] width 0 height 11
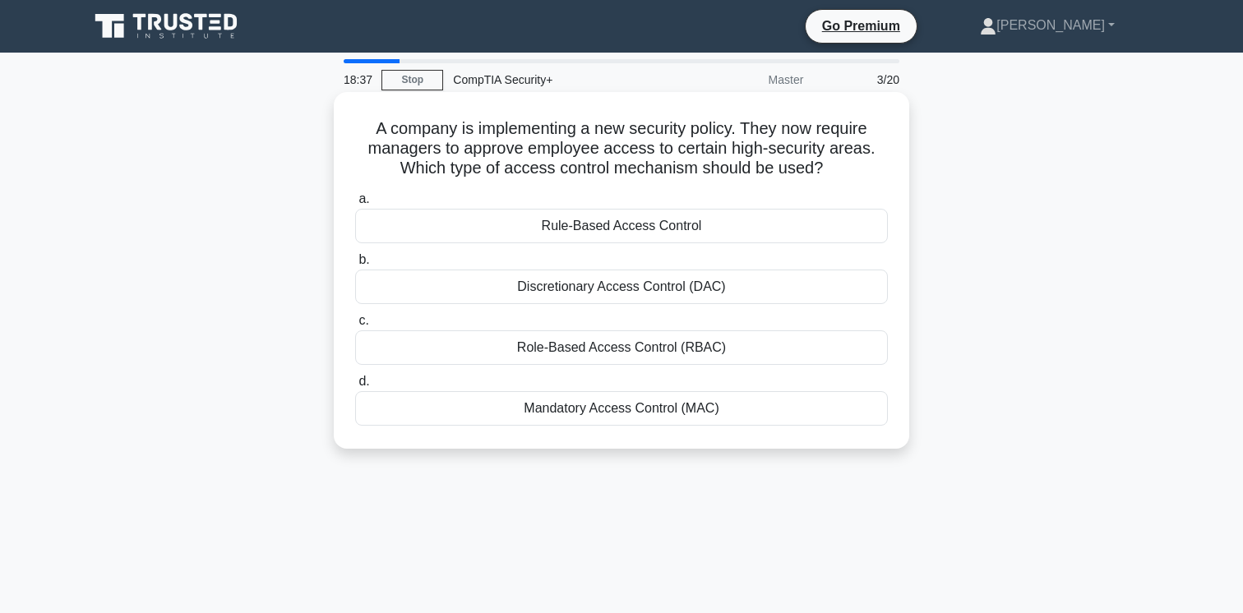
click at [607, 288] on div "Discretionary Access Control (DAC)" at bounding box center [621, 287] width 533 height 35
click at [355, 266] on input "b. Discretionary Access Control (DAC)" at bounding box center [355, 260] width 0 height 11
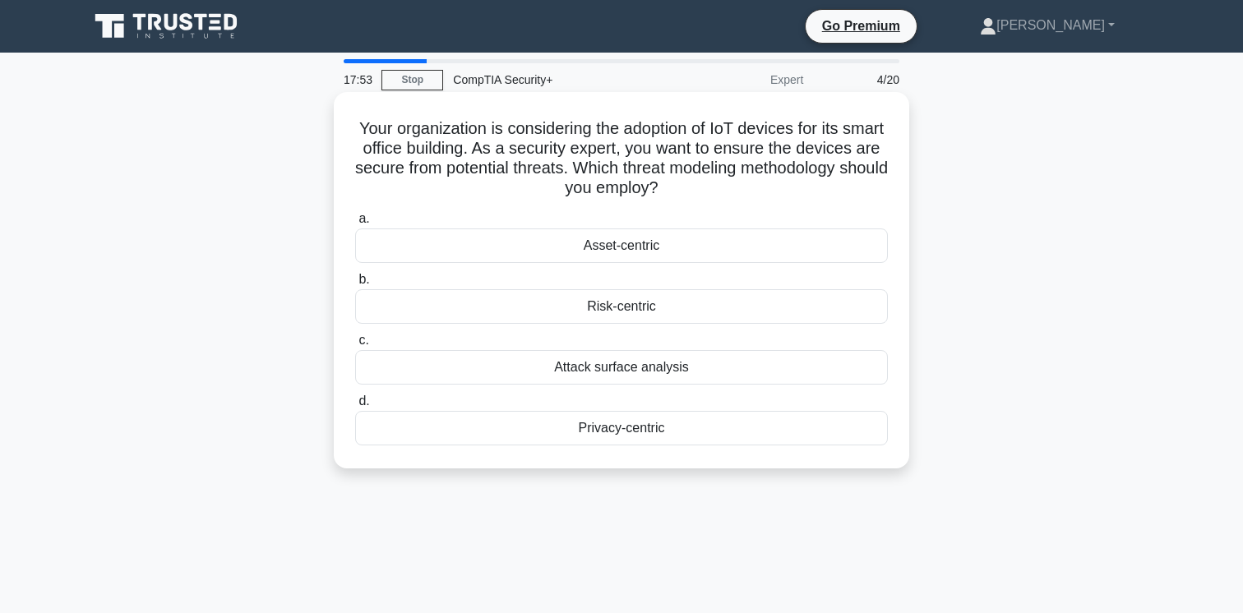
click at [600, 428] on div "Privacy-centric" at bounding box center [621, 428] width 533 height 35
click at [355, 407] on input "d. Privacy-centric" at bounding box center [355, 401] width 0 height 11
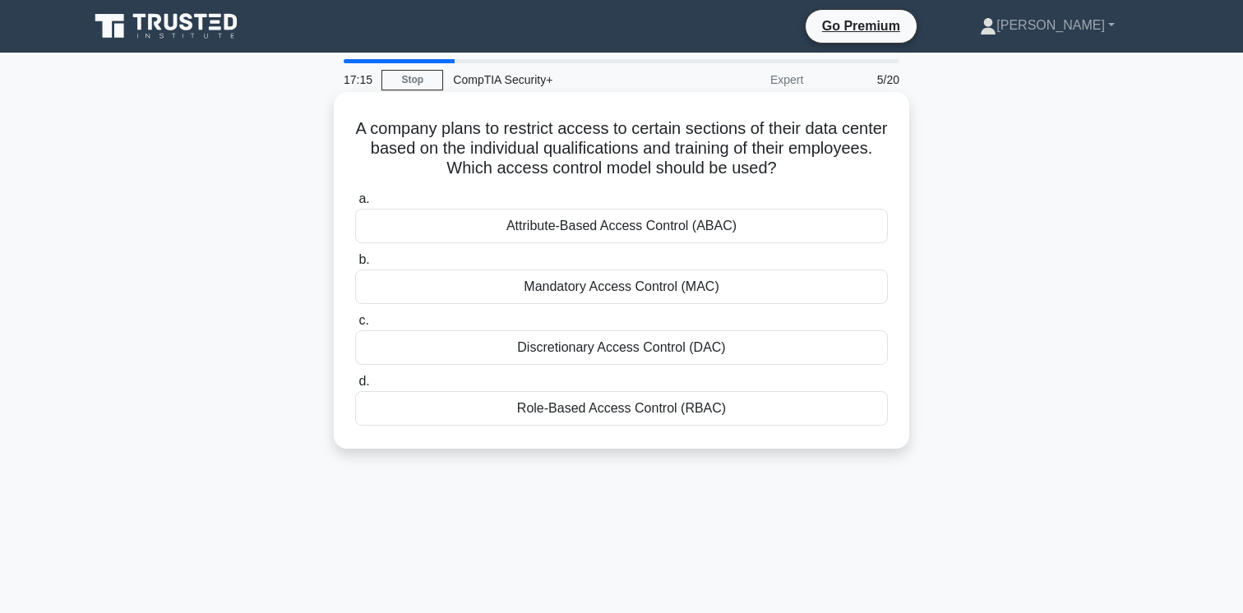
click at [612, 407] on div "Role-Based Access Control (RBAC)" at bounding box center [621, 408] width 533 height 35
click at [355, 387] on input "d. Role-Based Access Control (RBAC)" at bounding box center [355, 382] width 0 height 11
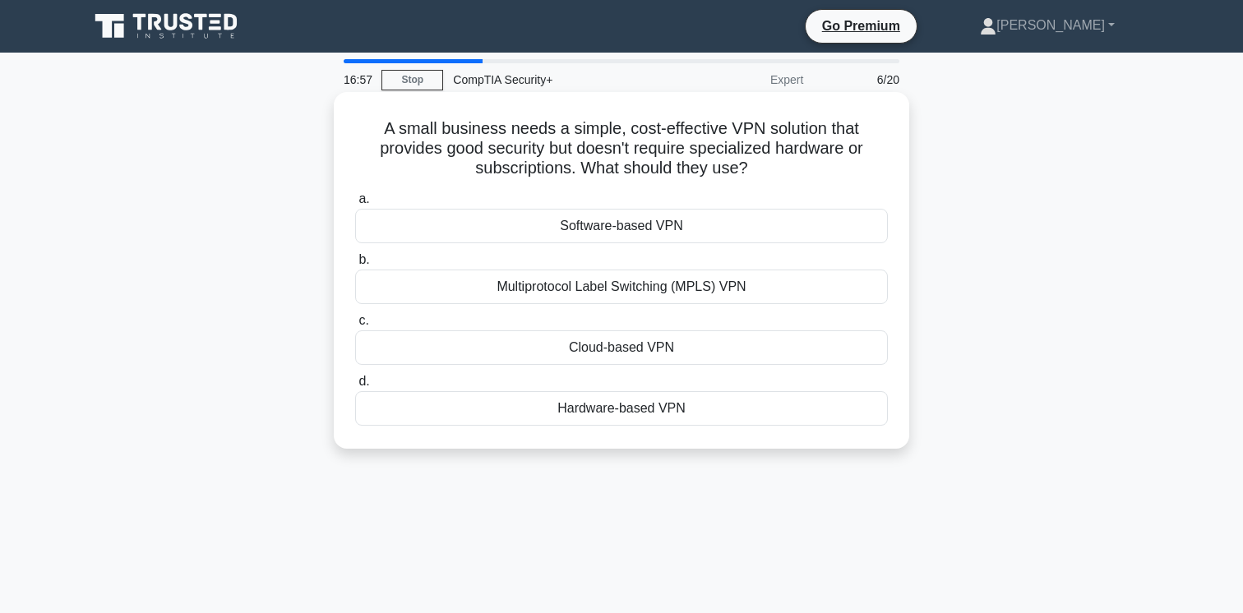
click at [663, 220] on div "Software-based VPN" at bounding box center [621, 226] width 533 height 35
click at [355, 205] on input "a. Software-based VPN" at bounding box center [355, 199] width 0 height 11
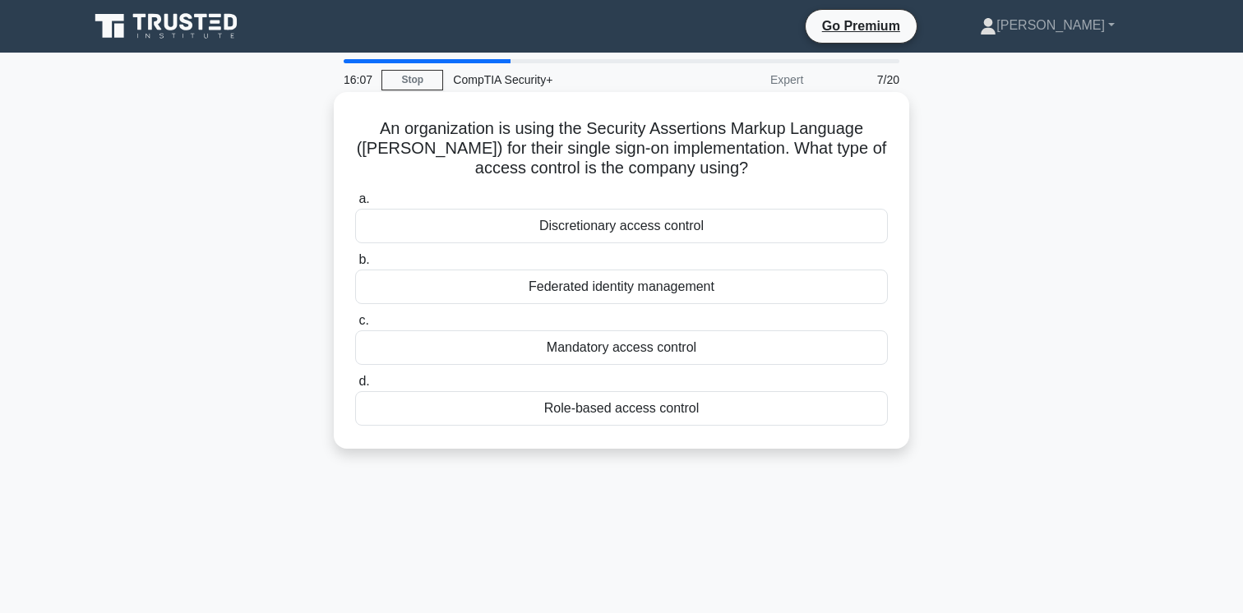
click at [615, 344] on div "Mandatory access control" at bounding box center [621, 347] width 533 height 35
click at [355, 326] on input "c. Mandatory access control" at bounding box center [355, 321] width 0 height 11
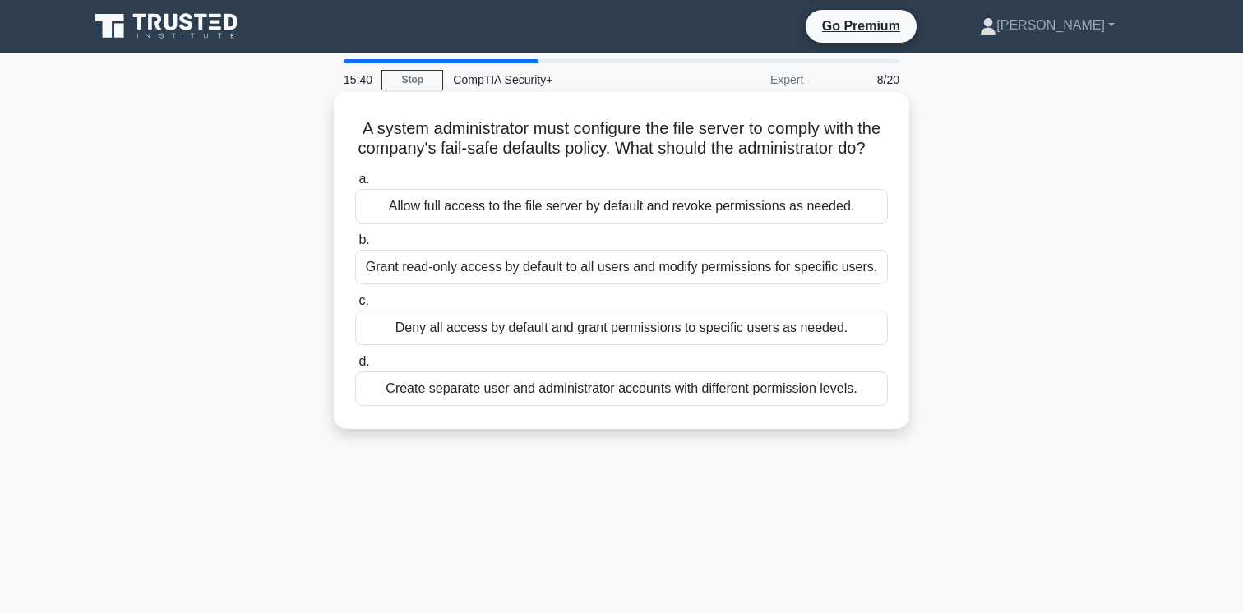
click at [616, 391] on div "Create separate user and administrator accounts with different permission level…" at bounding box center [621, 389] width 533 height 35
click at [355, 367] on input "d. Create separate user and administrator accounts with different permission le…" at bounding box center [355, 362] width 0 height 11
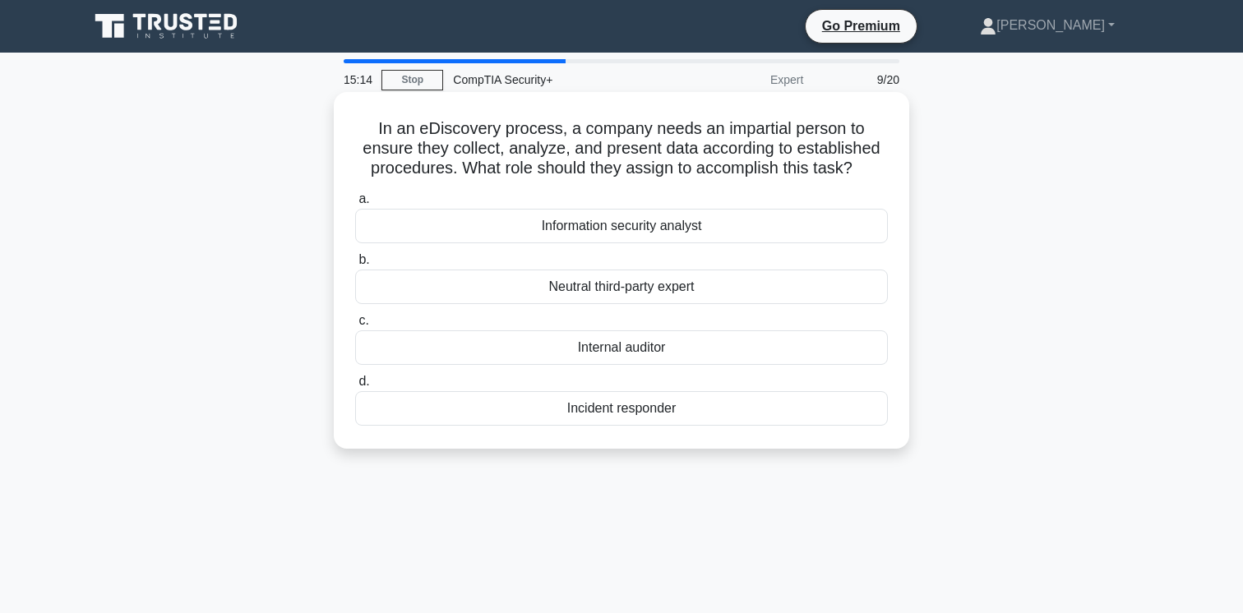
click at [620, 343] on div "Internal auditor" at bounding box center [621, 347] width 533 height 35
click at [355, 326] on input "c. Internal auditor" at bounding box center [355, 321] width 0 height 11
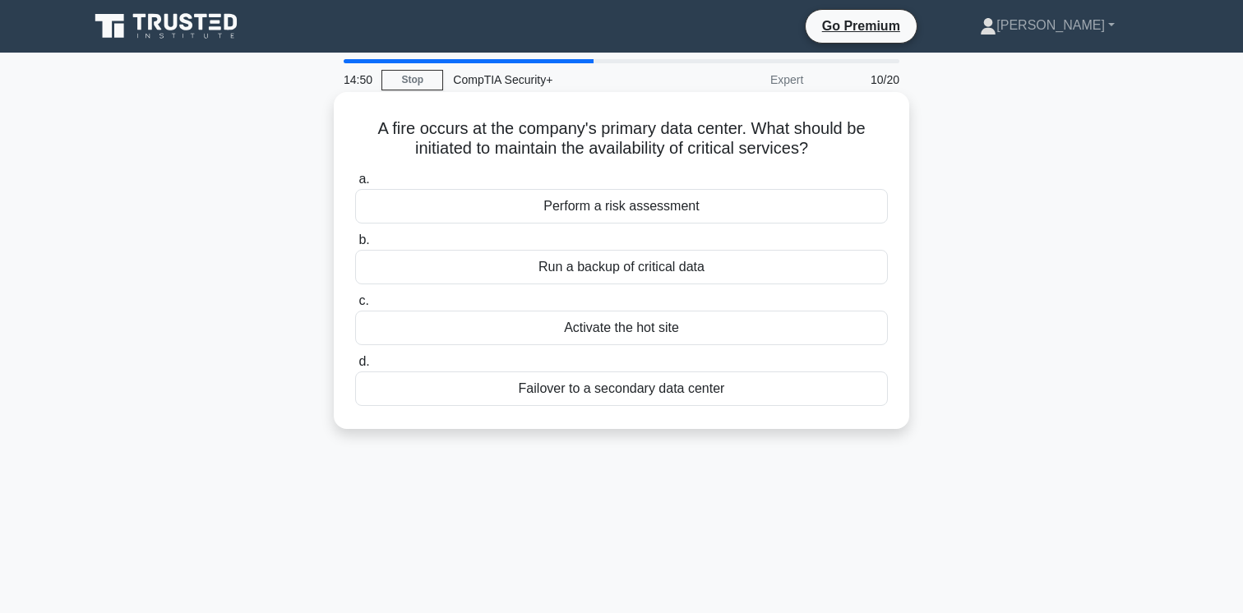
click at [587, 383] on div "Failover to a secondary data center" at bounding box center [621, 389] width 533 height 35
click at [355, 367] on input "d. Failover to a secondary data center" at bounding box center [355, 362] width 0 height 11
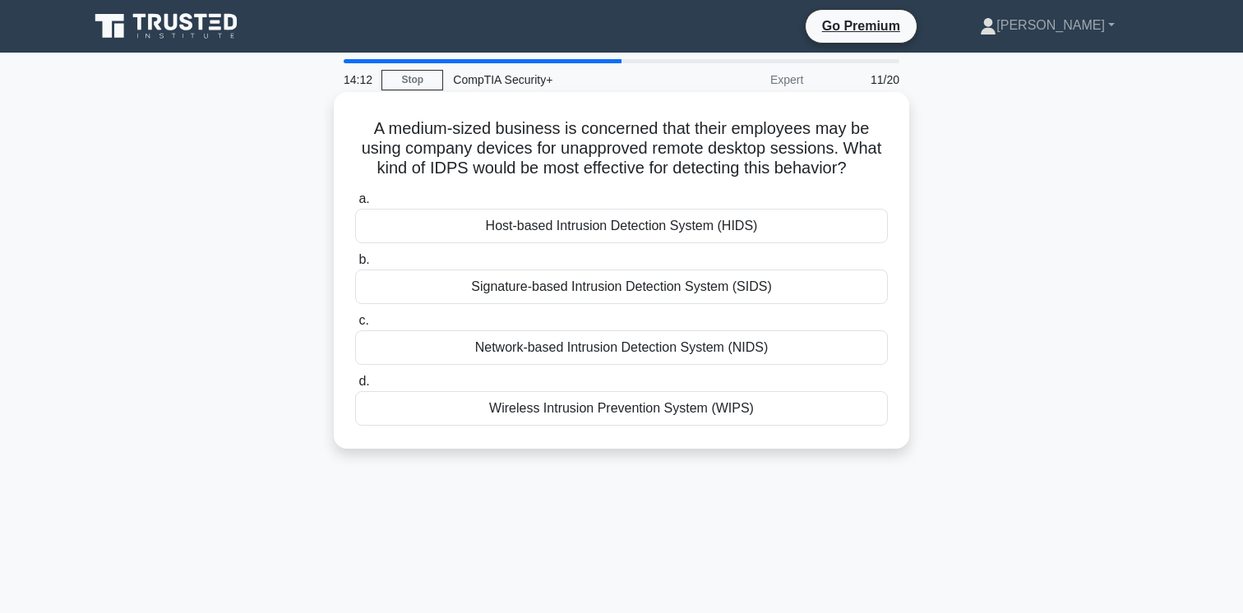
click at [611, 345] on div "Network-based Intrusion Detection System (NIDS)" at bounding box center [621, 347] width 533 height 35
click at [355, 326] on input "c. Network-based Intrusion Detection System (NIDS)" at bounding box center [355, 321] width 0 height 11
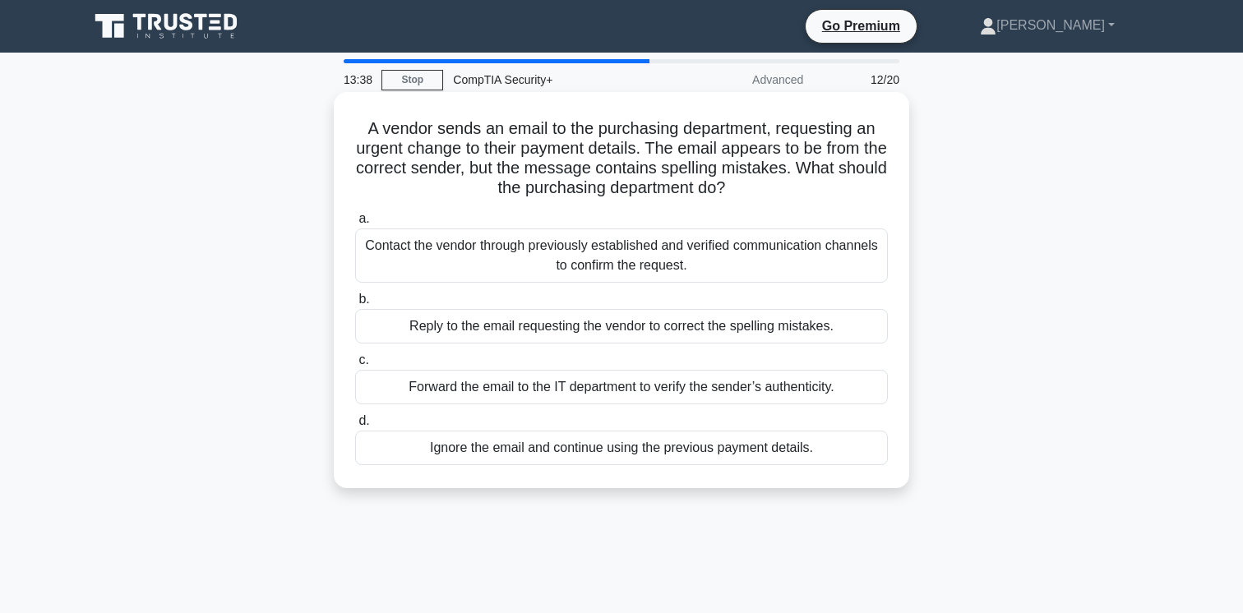
click at [632, 254] on div "Contact the vendor through previously established and verified communication ch…" at bounding box center [621, 256] width 533 height 54
click at [355, 224] on input "a. Contact the vendor through previously established and verified communication…" at bounding box center [355, 219] width 0 height 11
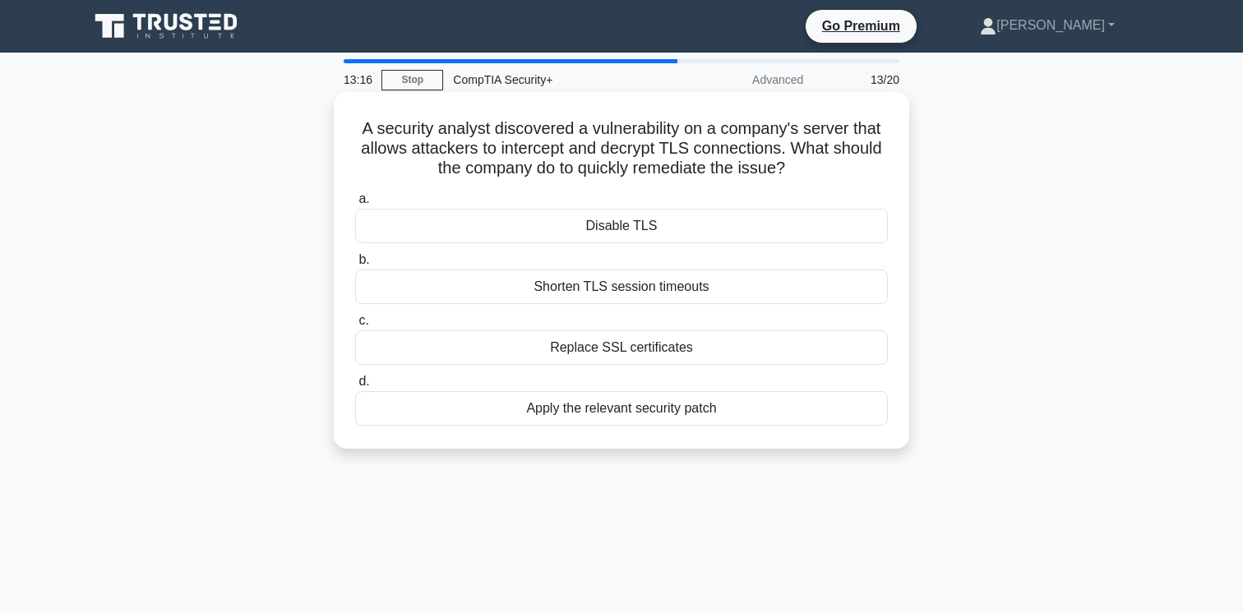
click at [609, 349] on div "Replace SSL certificates" at bounding box center [621, 347] width 533 height 35
click at [355, 326] on input "c. Replace SSL certificates" at bounding box center [355, 321] width 0 height 11
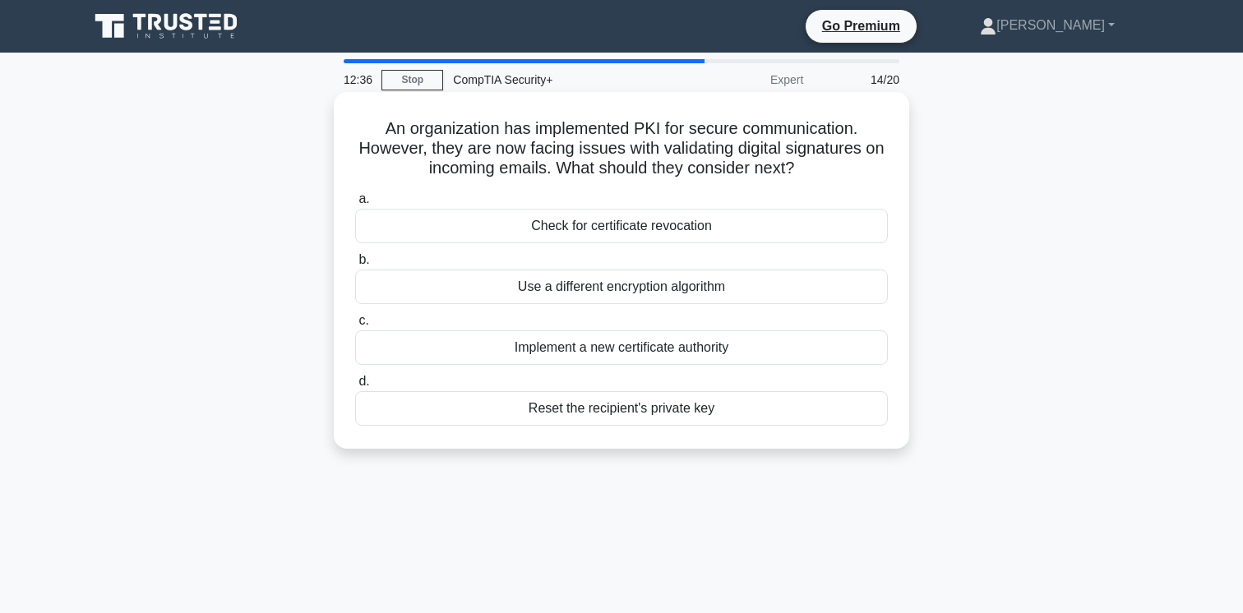
click at [617, 224] on div "Check for certificate revocation" at bounding box center [621, 226] width 533 height 35
click at [355, 205] on input "a. Check for certificate revocation" at bounding box center [355, 199] width 0 height 11
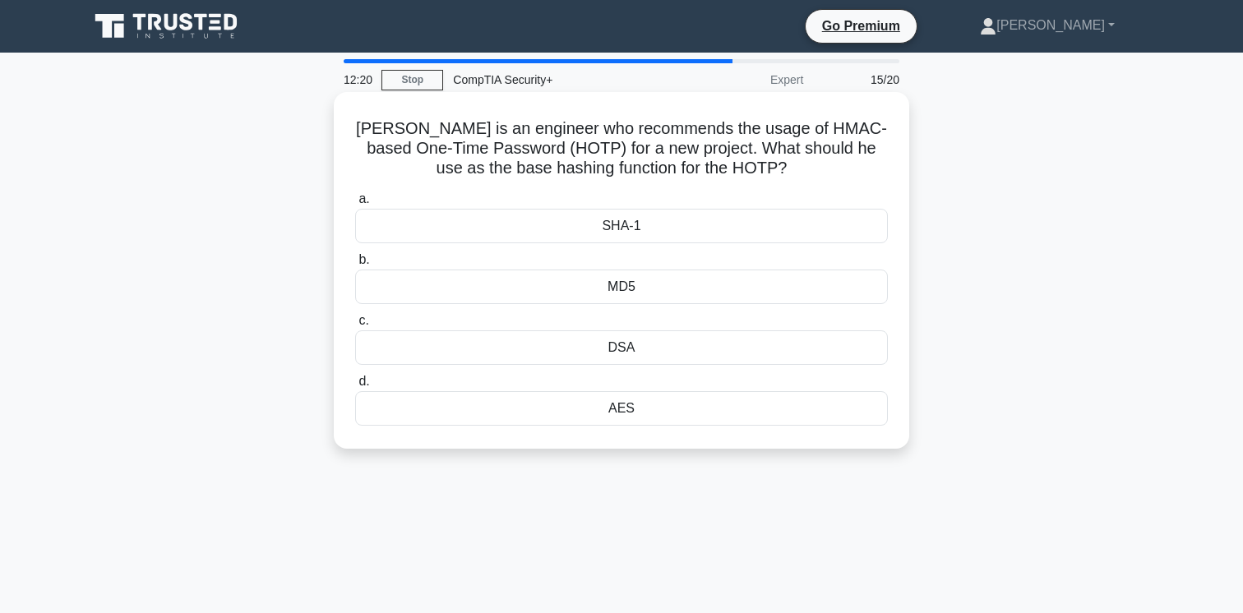
click at [651, 224] on div "SHA-1" at bounding box center [621, 226] width 533 height 35
click at [355, 205] on input "a. SHA-1" at bounding box center [355, 199] width 0 height 11
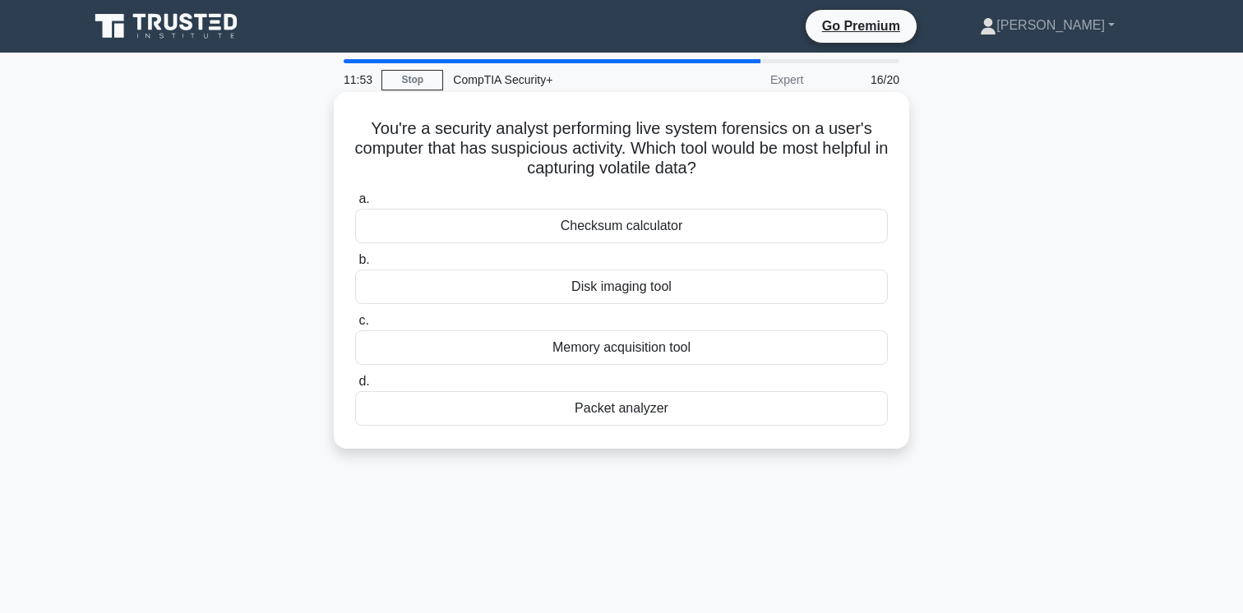
click at [663, 407] on div "Packet analyzer" at bounding box center [621, 408] width 533 height 35
click at [355, 387] on input "d. Packet analyzer" at bounding box center [355, 382] width 0 height 11
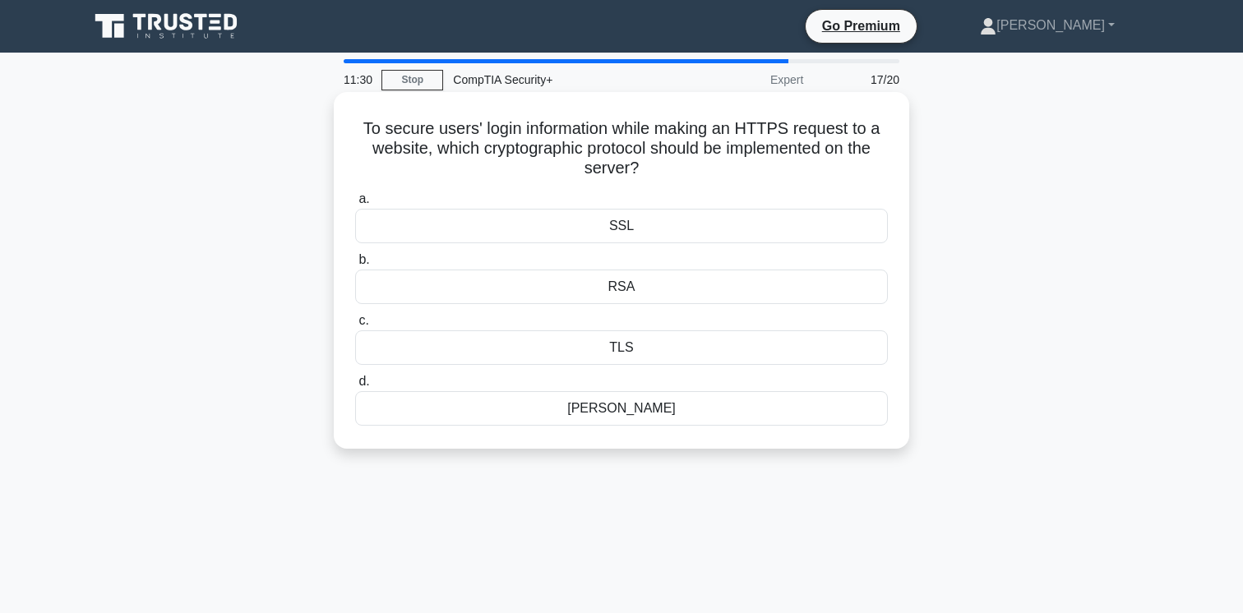
click at [683, 355] on div "TLS" at bounding box center [621, 347] width 533 height 35
click at [355, 326] on input "c. TLS" at bounding box center [355, 321] width 0 height 11
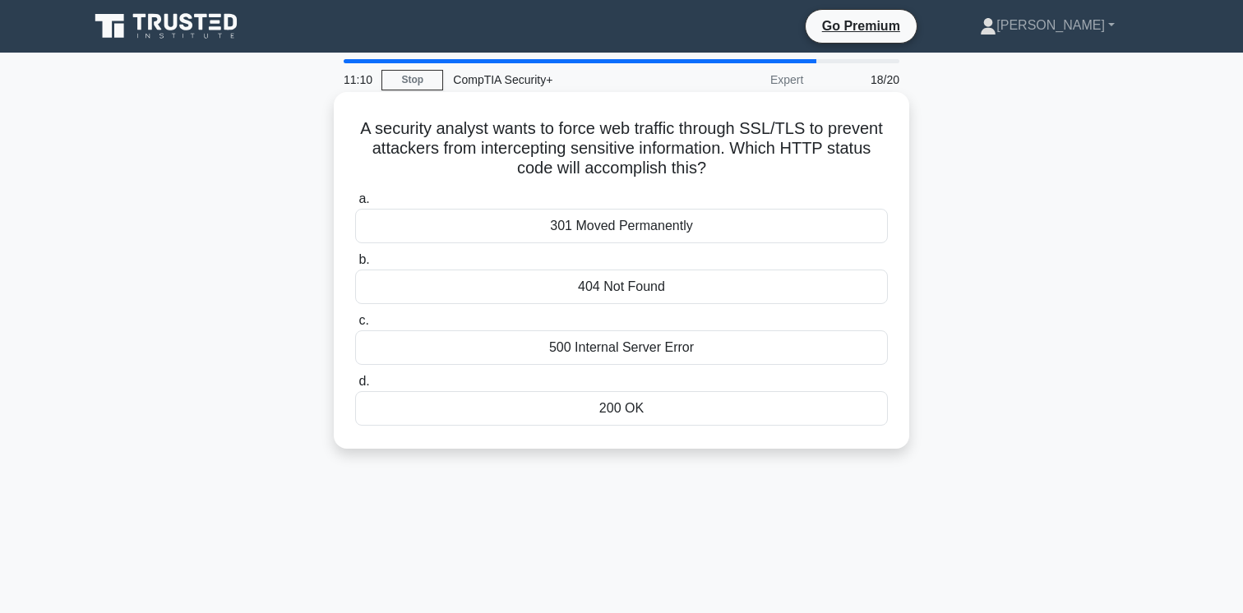
click at [693, 229] on div "301 Moved Permanently" at bounding box center [621, 226] width 533 height 35
click at [355, 205] on input "a. 301 Moved Permanently" at bounding box center [355, 199] width 0 height 11
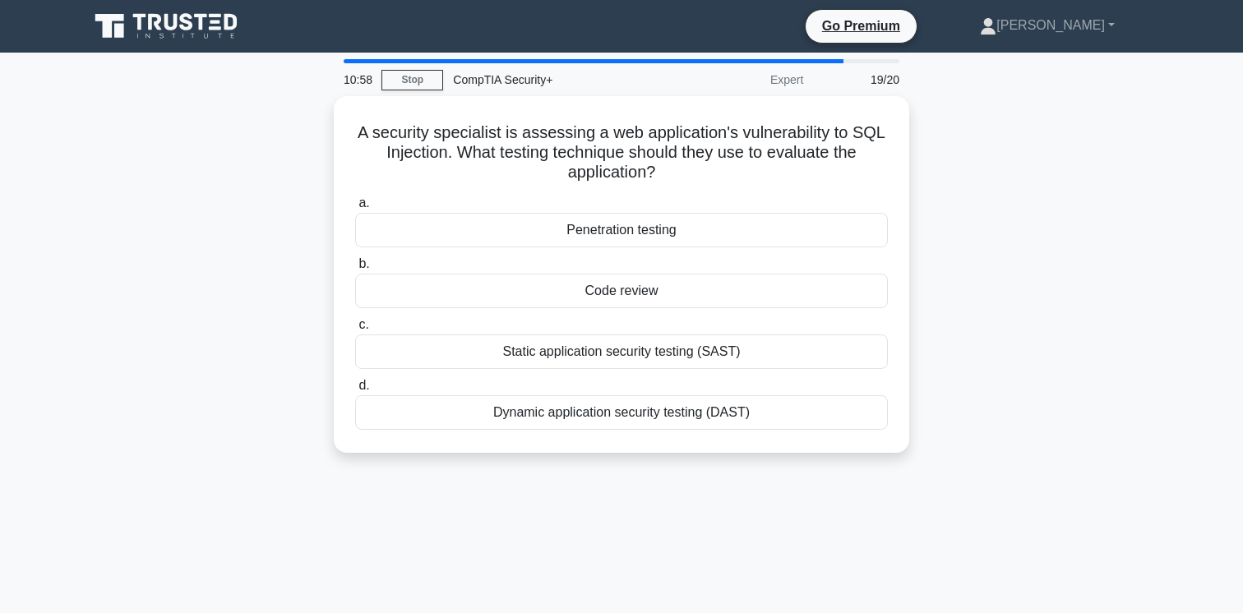
click at [693, 229] on div "Penetration testing" at bounding box center [621, 230] width 533 height 35
click at [355, 209] on input "a. Penetration testing" at bounding box center [355, 203] width 0 height 11
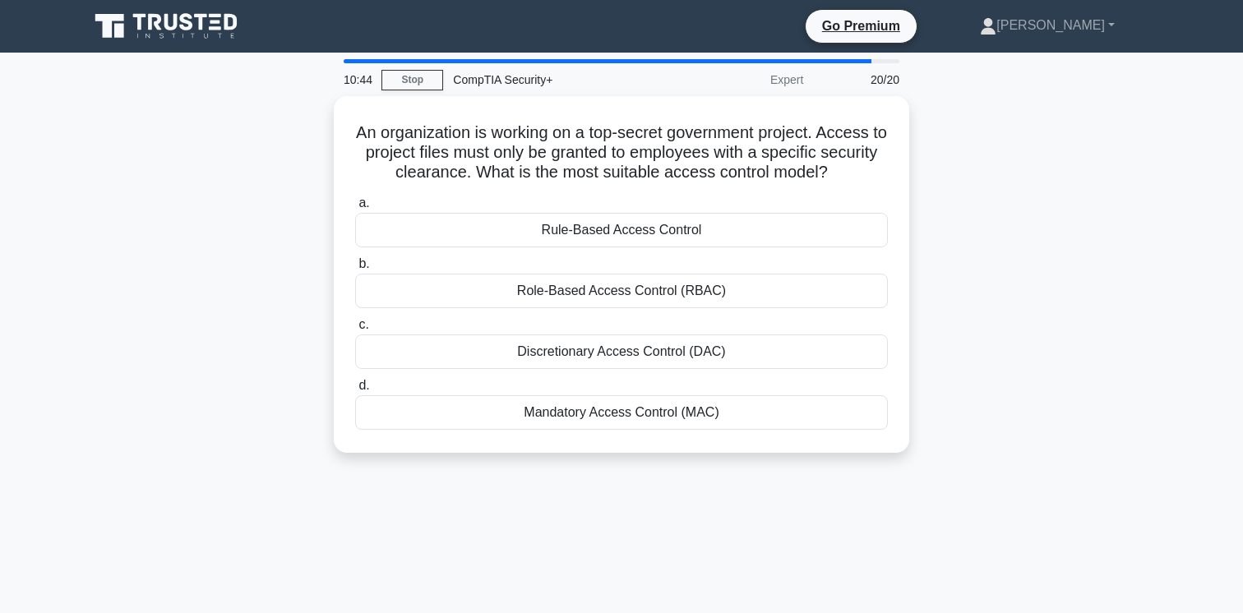
click at [693, 229] on div "Rule-Based Access Control" at bounding box center [621, 230] width 533 height 35
click at [355, 209] on input "a. Rule-Based Access Control" at bounding box center [355, 203] width 0 height 11
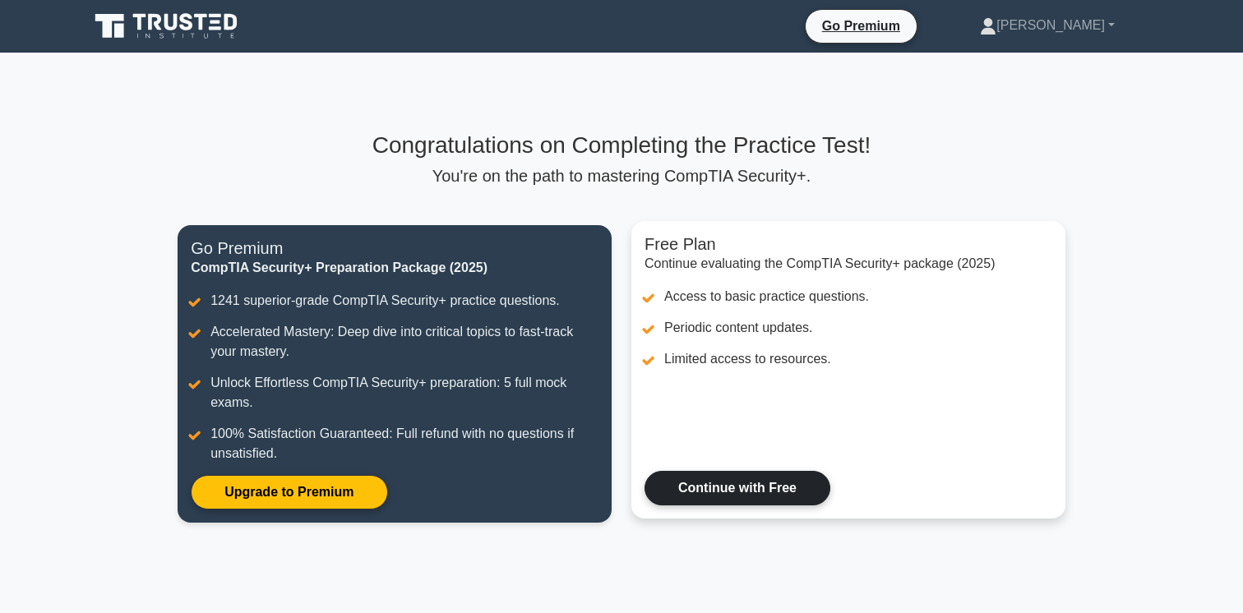
click at [701, 489] on link "Continue with Free" at bounding box center [738, 488] width 186 height 35
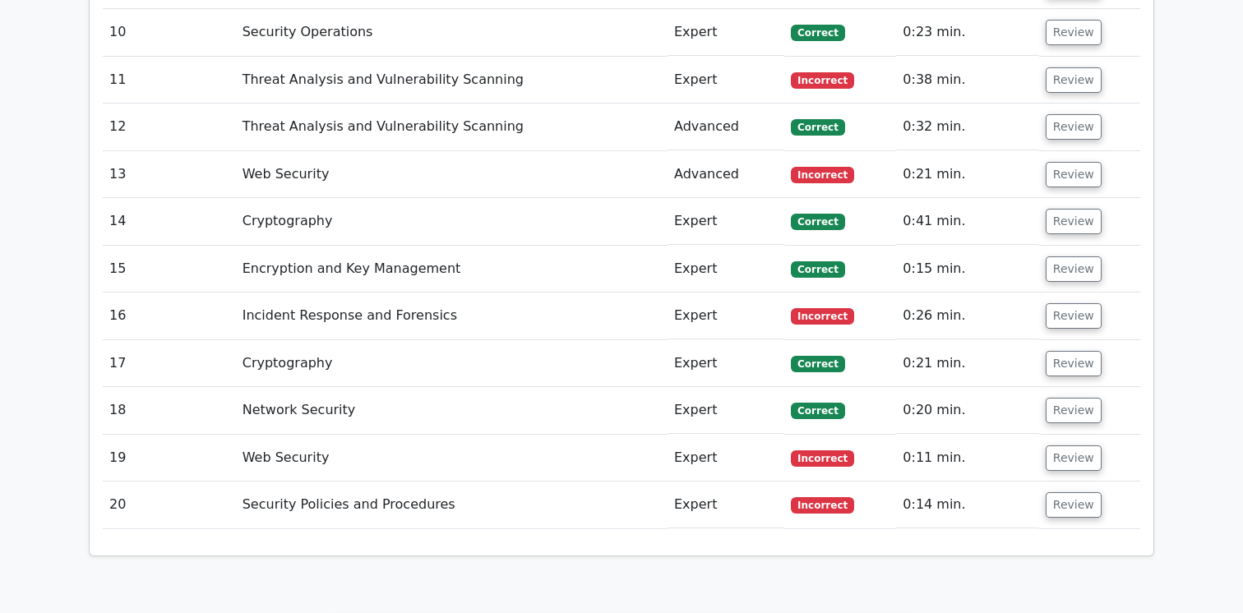
scroll to position [2447, 0]
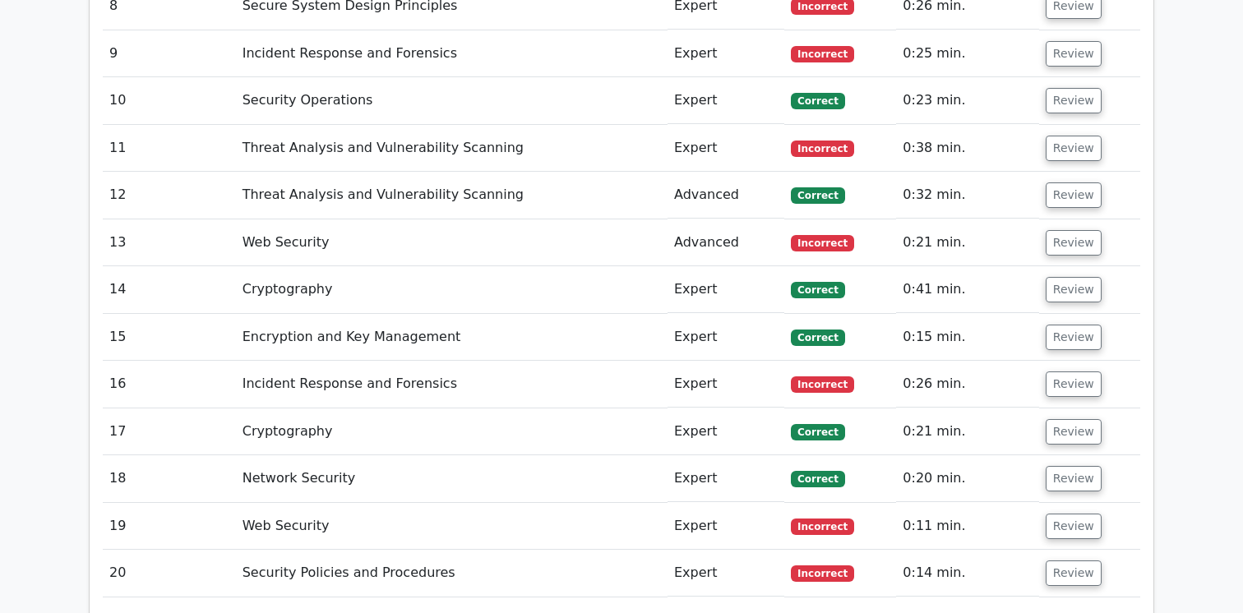
click at [612, 550] on td "Security Policies and Procedures" at bounding box center [452, 573] width 432 height 47
click at [312, 550] on td "Security Policies and Procedures" at bounding box center [452, 573] width 432 height 47
click at [1070, 561] on button "Review" at bounding box center [1074, 573] width 56 height 25
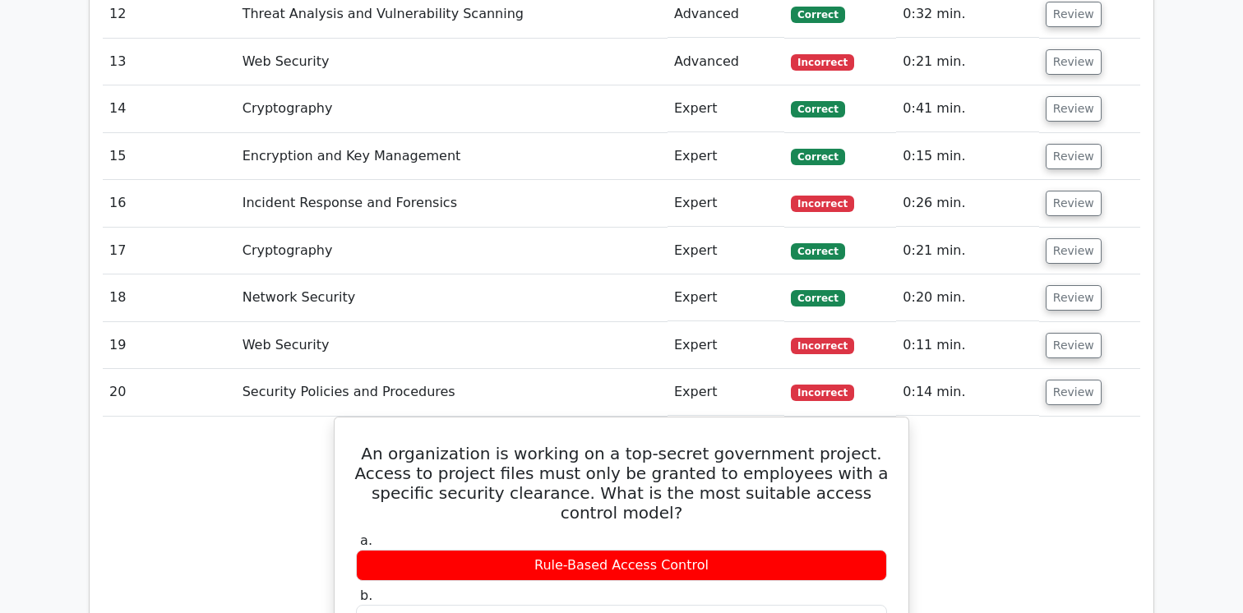
scroll to position [2598, 0]
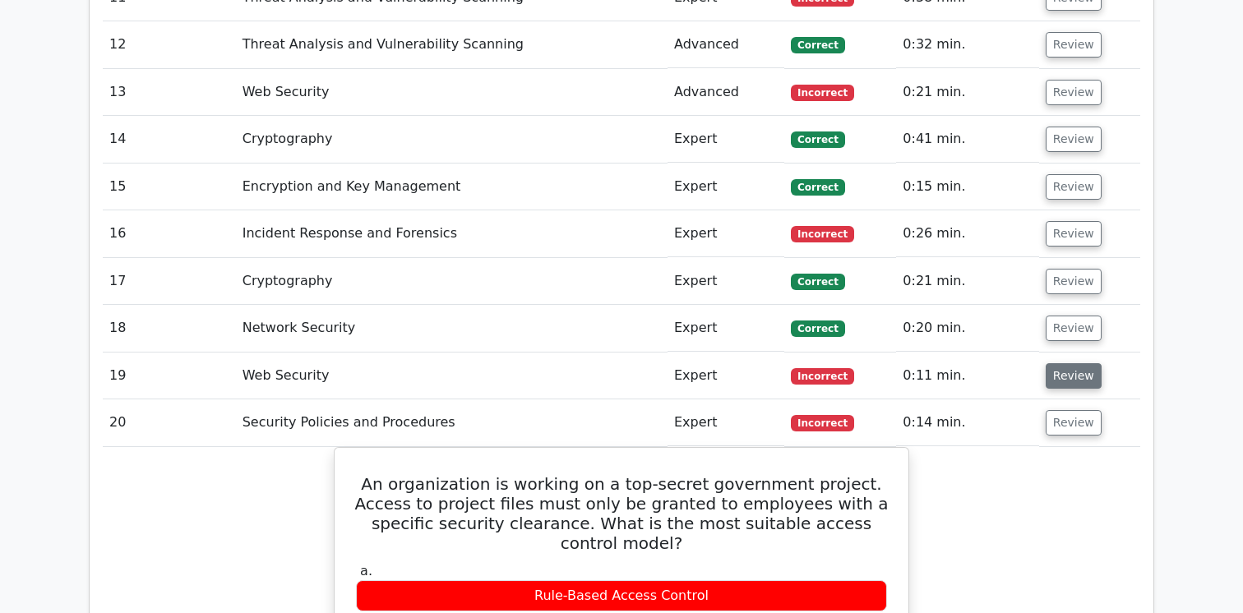
click at [1058, 363] on button "Review" at bounding box center [1074, 375] width 56 height 25
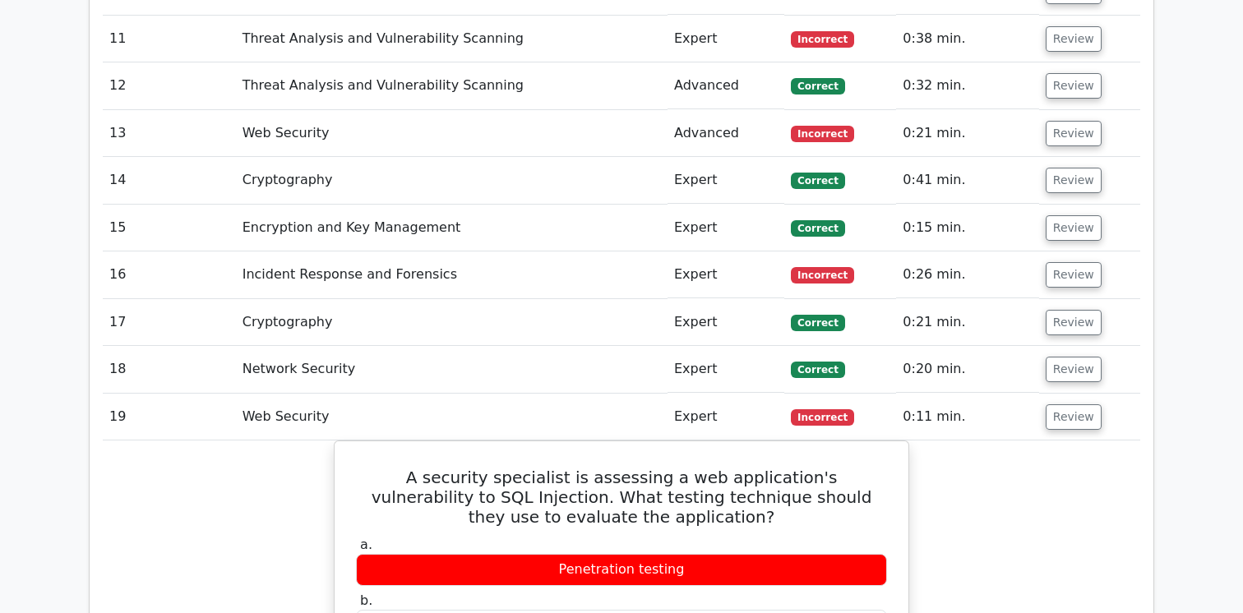
scroll to position [2550, 0]
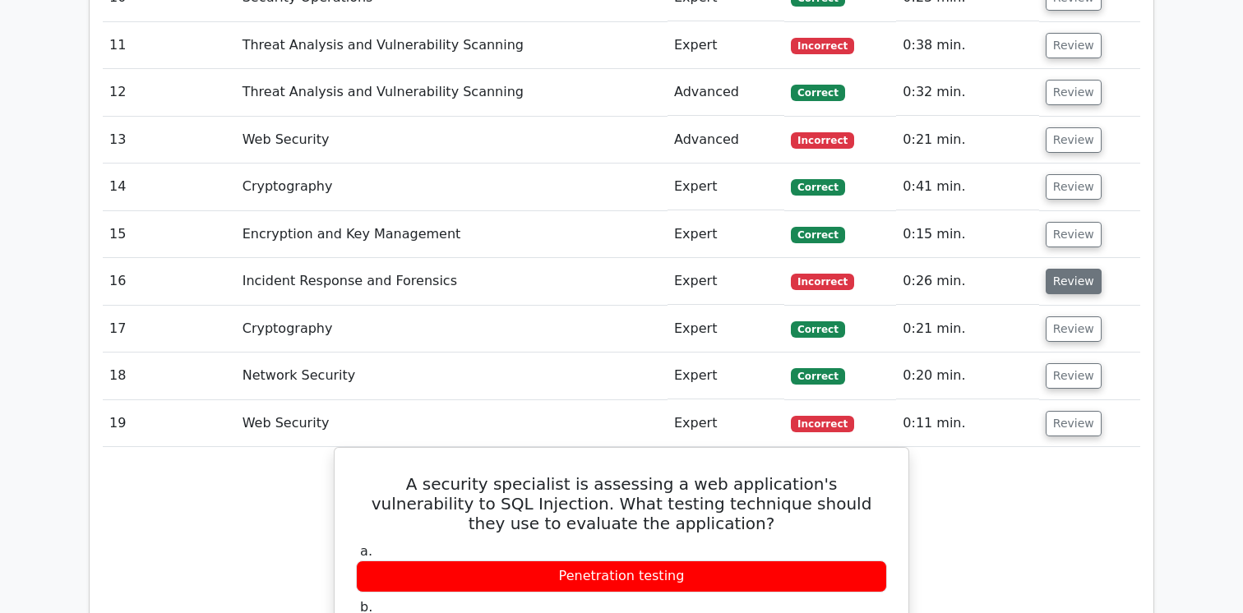
click at [1070, 269] on button "Review" at bounding box center [1074, 281] width 56 height 25
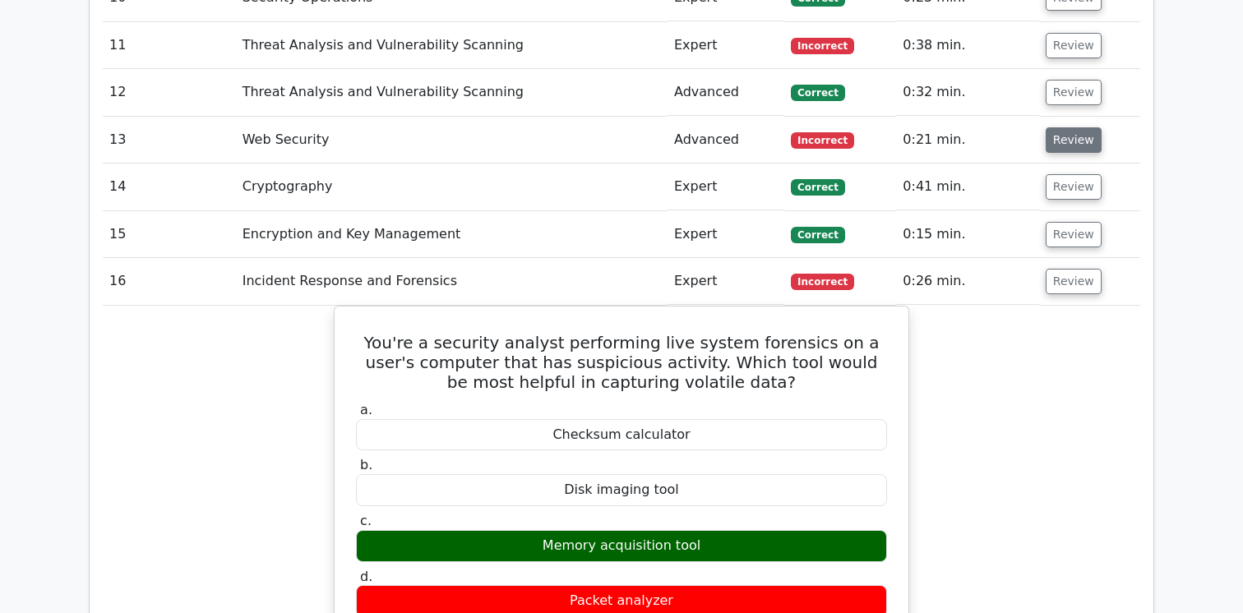
click at [1071, 127] on button "Review" at bounding box center [1074, 139] width 56 height 25
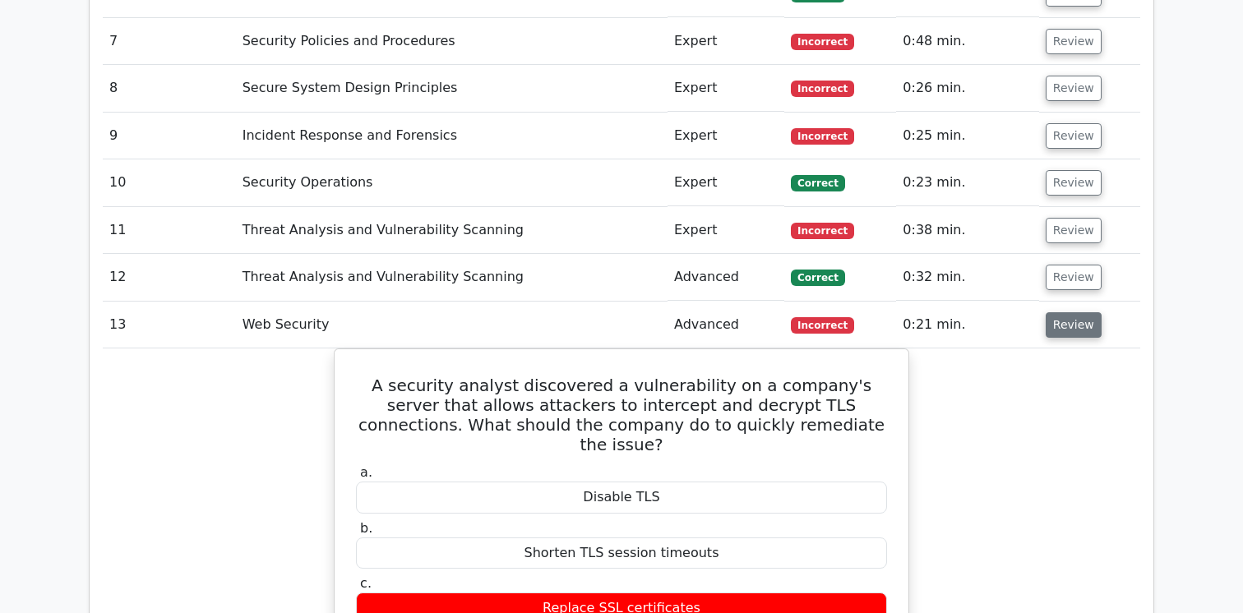
scroll to position [2364, 0]
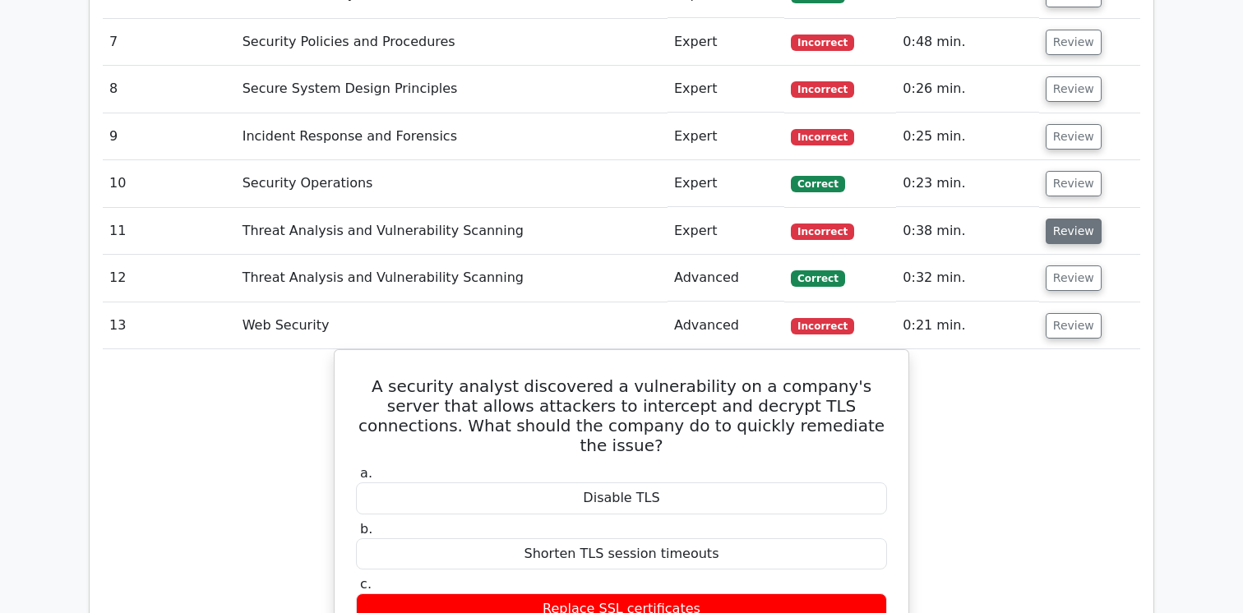
click at [1061, 219] on button "Review" at bounding box center [1074, 231] width 56 height 25
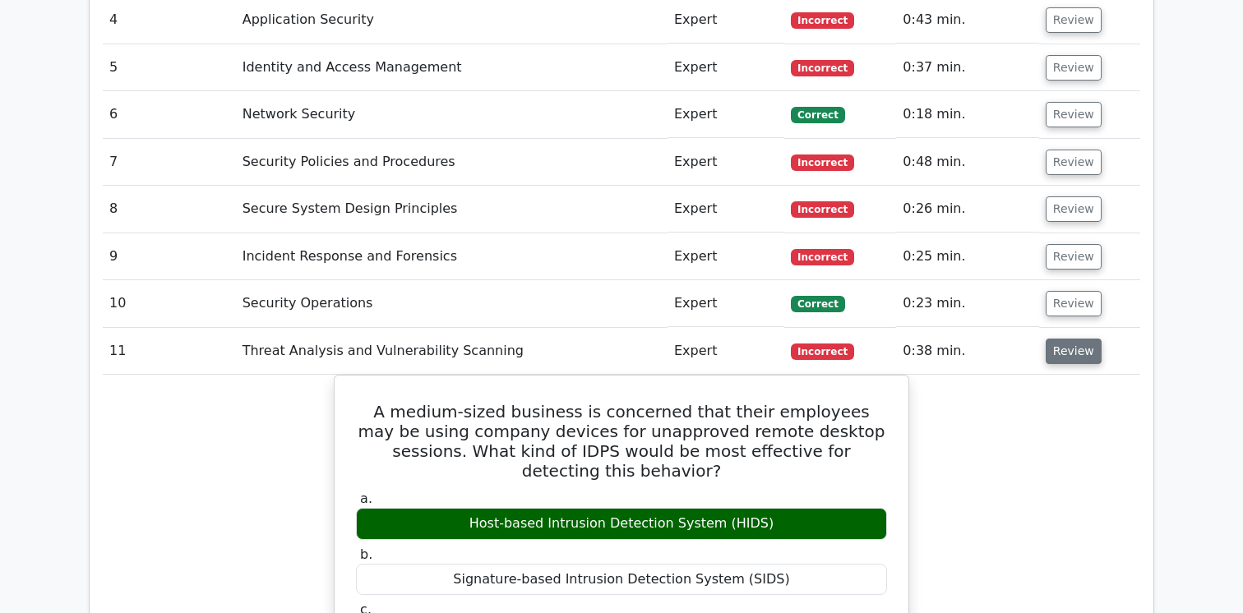
scroll to position [2240, 0]
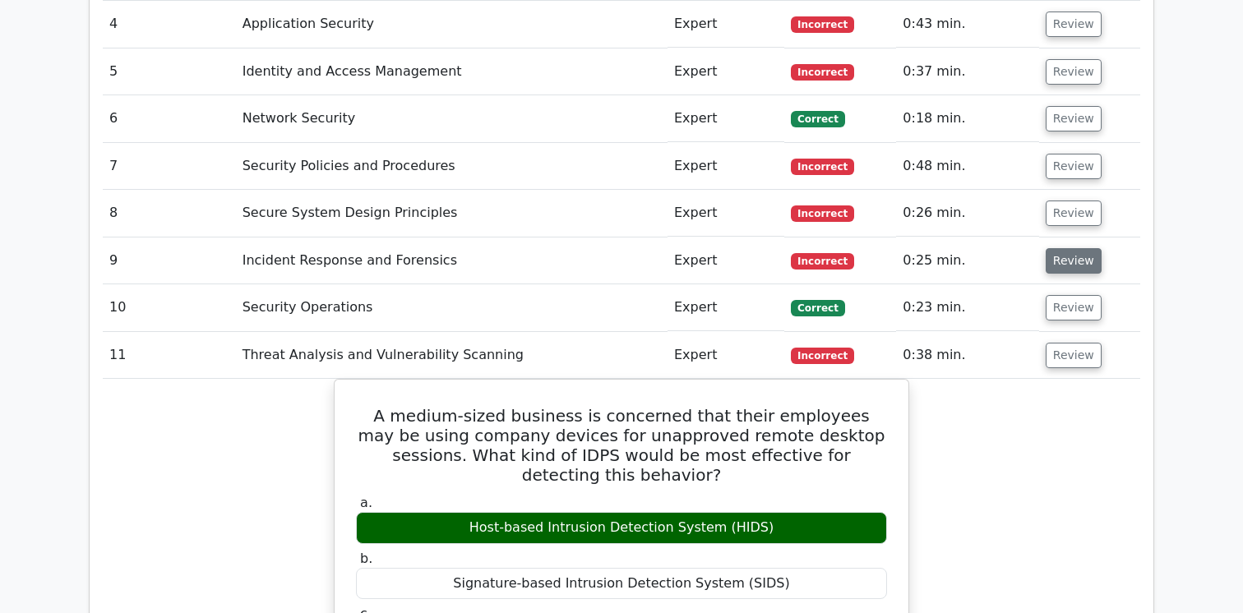
click at [1054, 248] on button "Review" at bounding box center [1074, 260] width 56 height 25
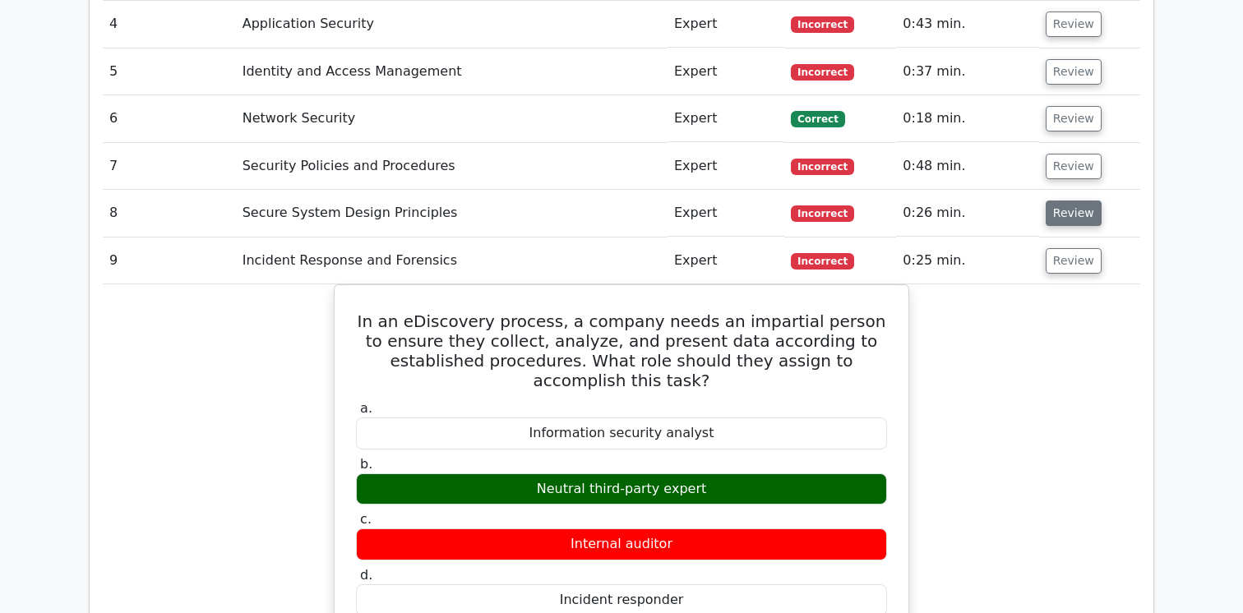
click at [1063, 201] on button "Review" at bounding box center [1074, 213] width 56 height 25
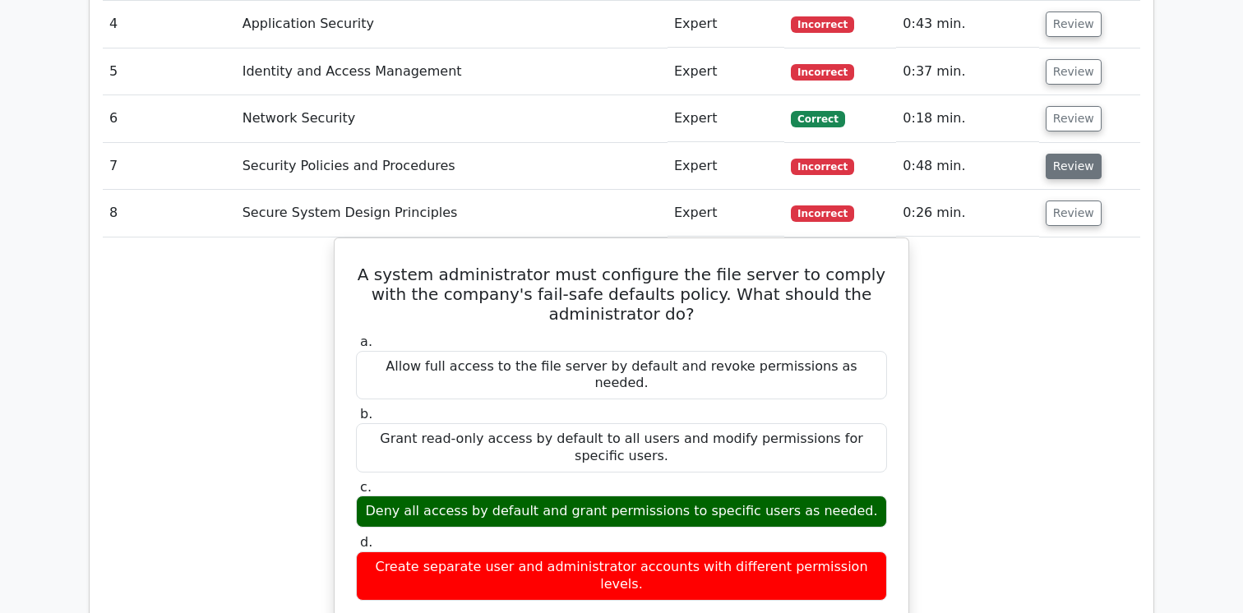
click at [1066, 154] on button "Review" at bounding box center [1074, 166] width 56 height 25
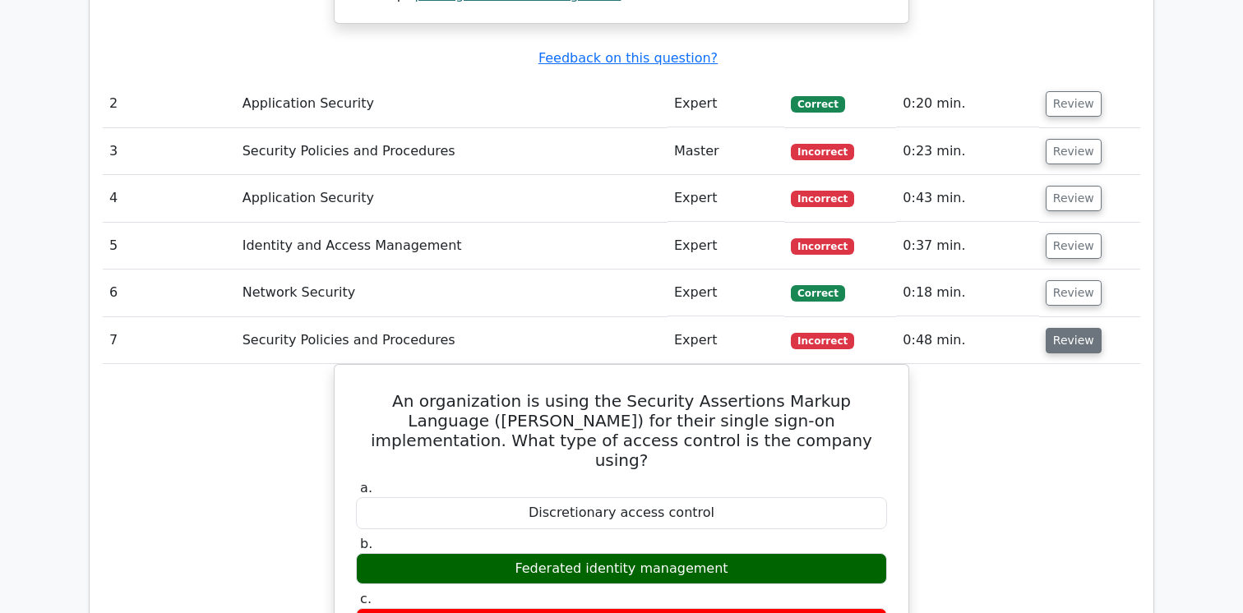
scroll to position [2060, 0]
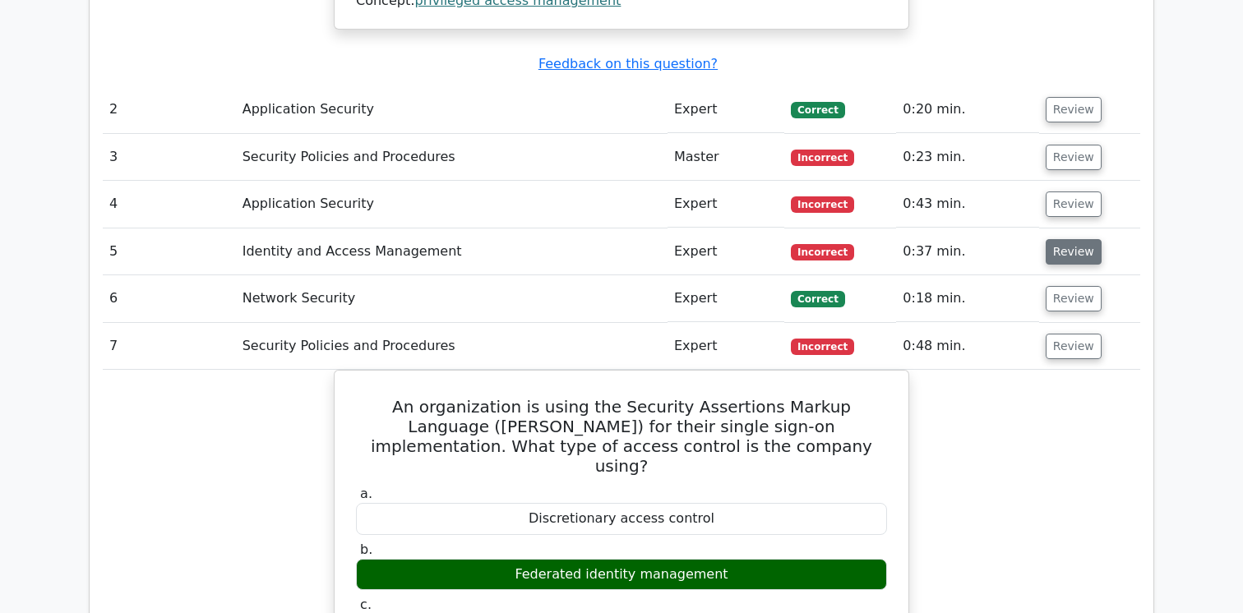
click at [1063, 239] on button "Review" at bounding box center [1074, 251] width 56 height 25
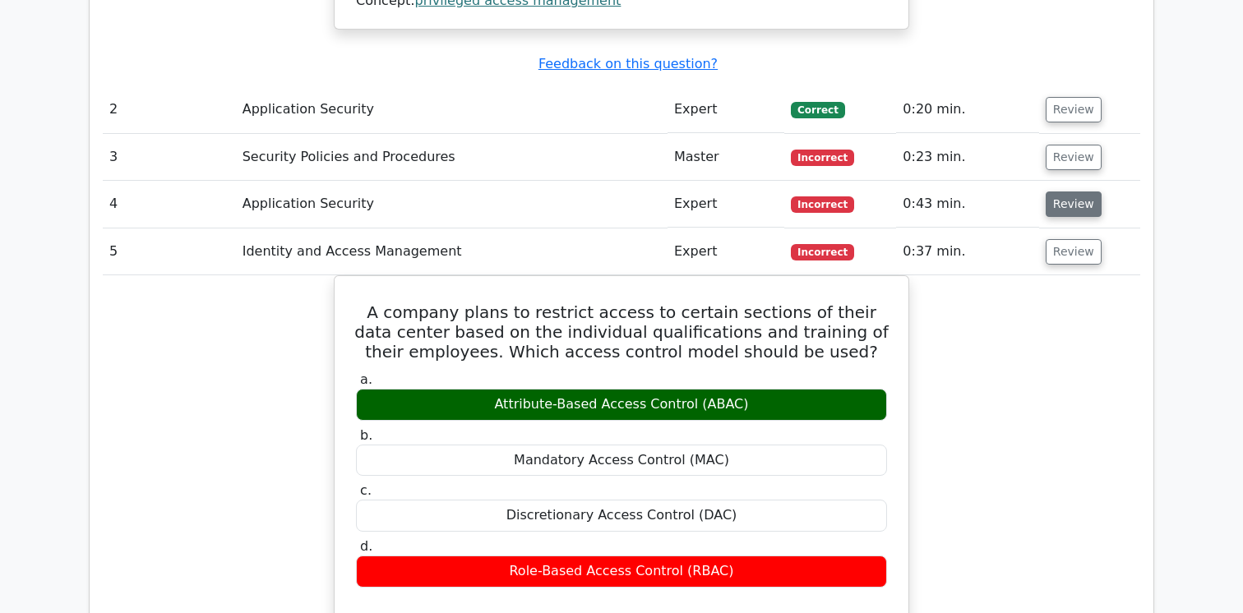
click at [1067, 192] on button "Review" at bounding box center [1074, 204] width 56 height 25
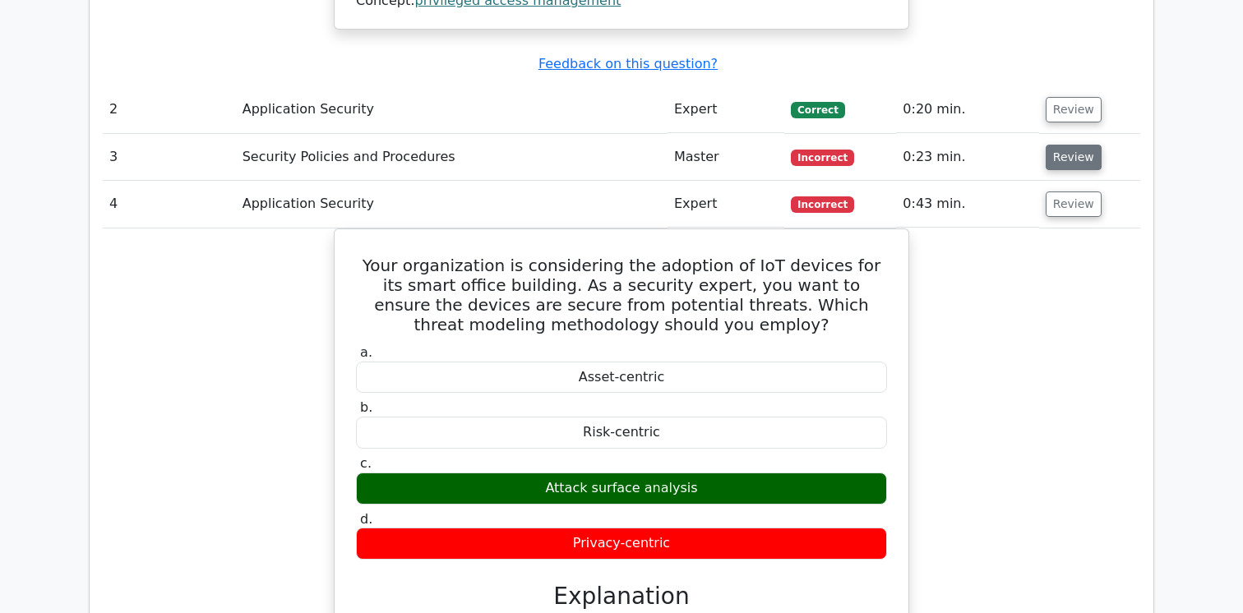
click at [1061, 145] on button "Review" at bounding box center [1074, 157] width 56 height 25
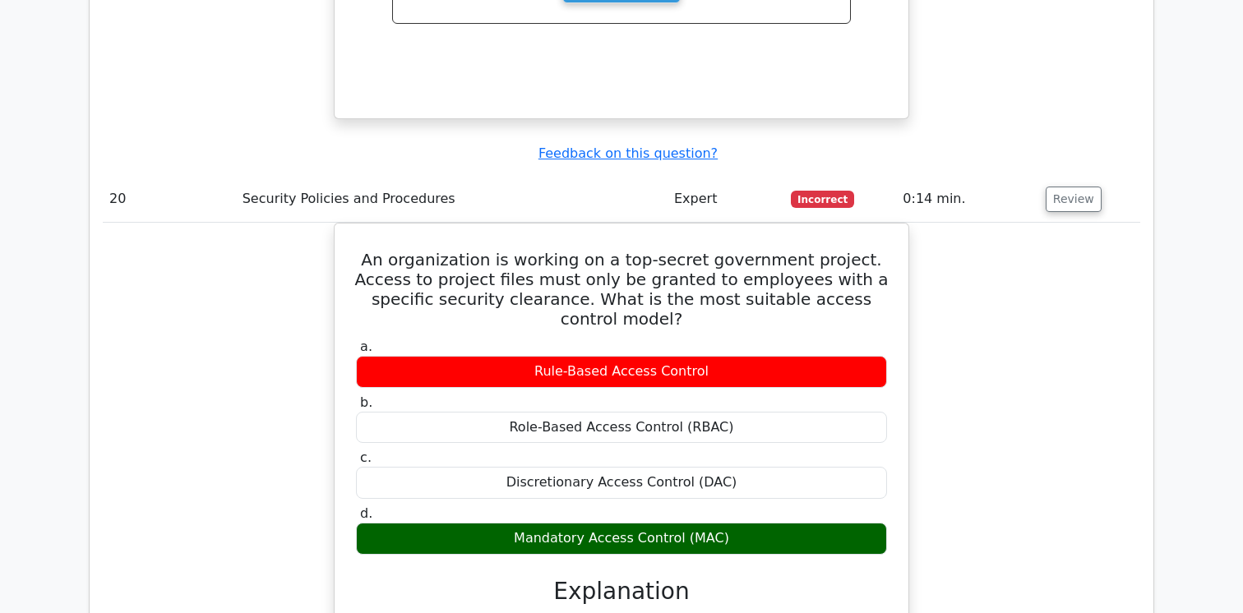
scroll to position [10169, 0]
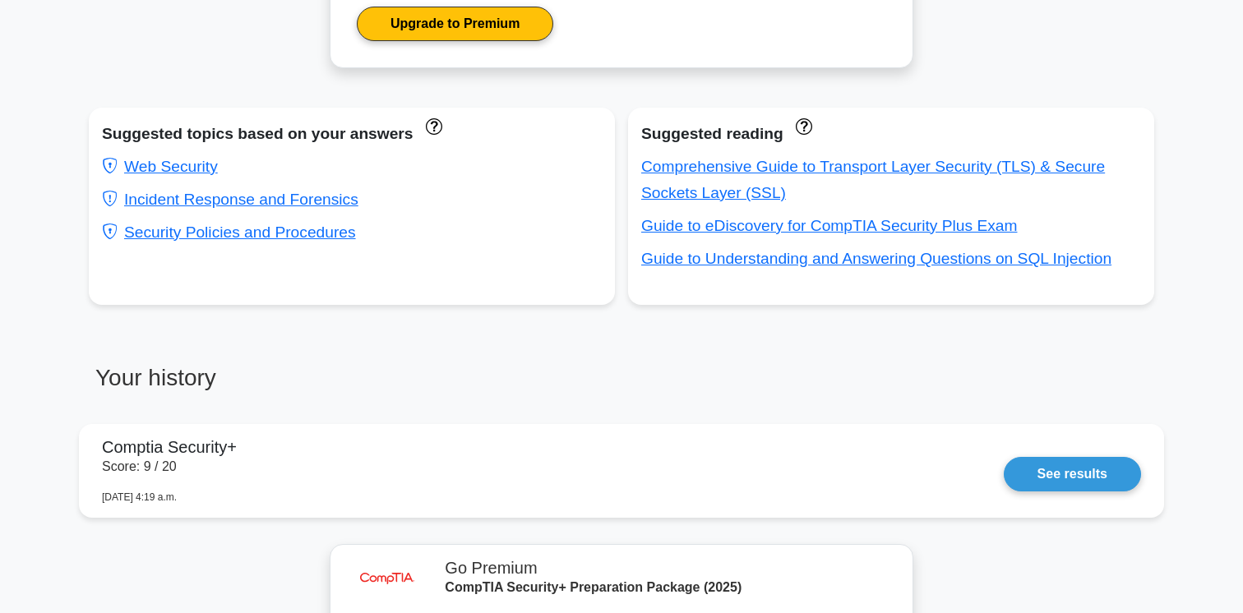
scroll to position [887, 0]
